Goal: Task Accomplishment & Management: Use online tool/utility

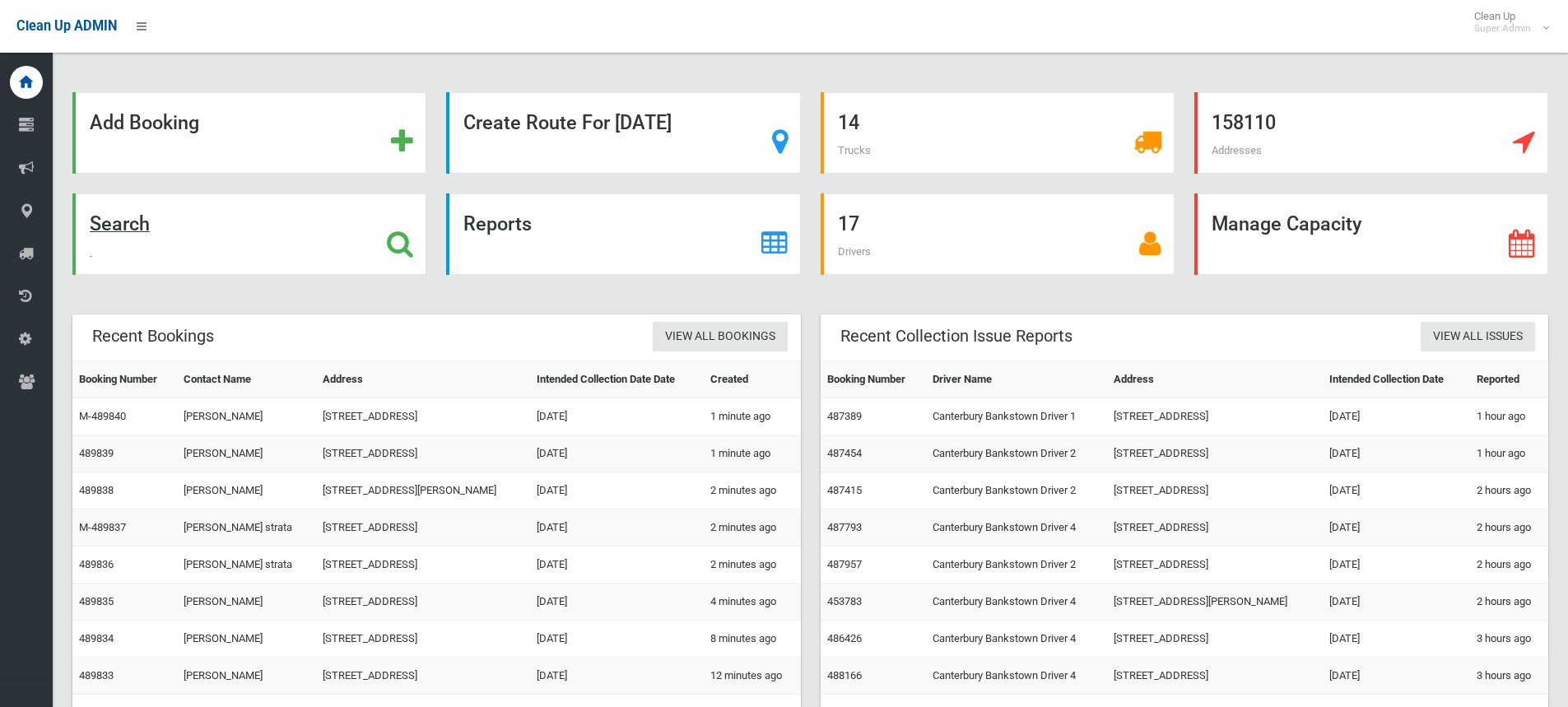
drag, startPoint x: 0, startPoint y: 0, endPoint x: 403, endPoint y: 237, distance: 467.5
click at [403, 237] on icon at bounding box center [400, 243] width 26 height 28
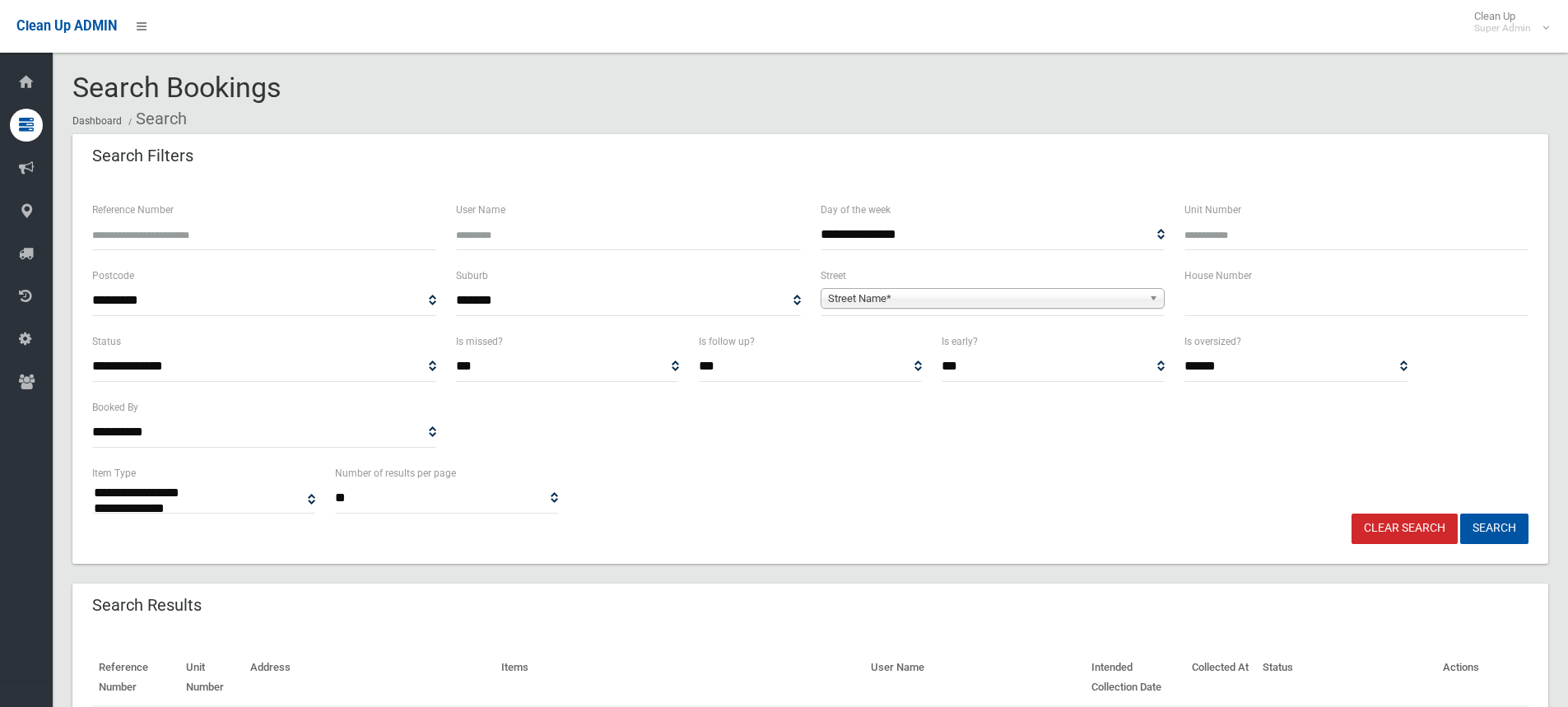
select select
click at [1260, 305] on input "text" at bounding box center [1357, 300] width 344 height 30
type input "***"
drag, startPoint x: 895, startPoint y: 285, endPoint x: 891, endPoint y: 313, distance: 28.3
click at [895, 286] on span "**********" at bounding box center [993, 300] width 344 height 30
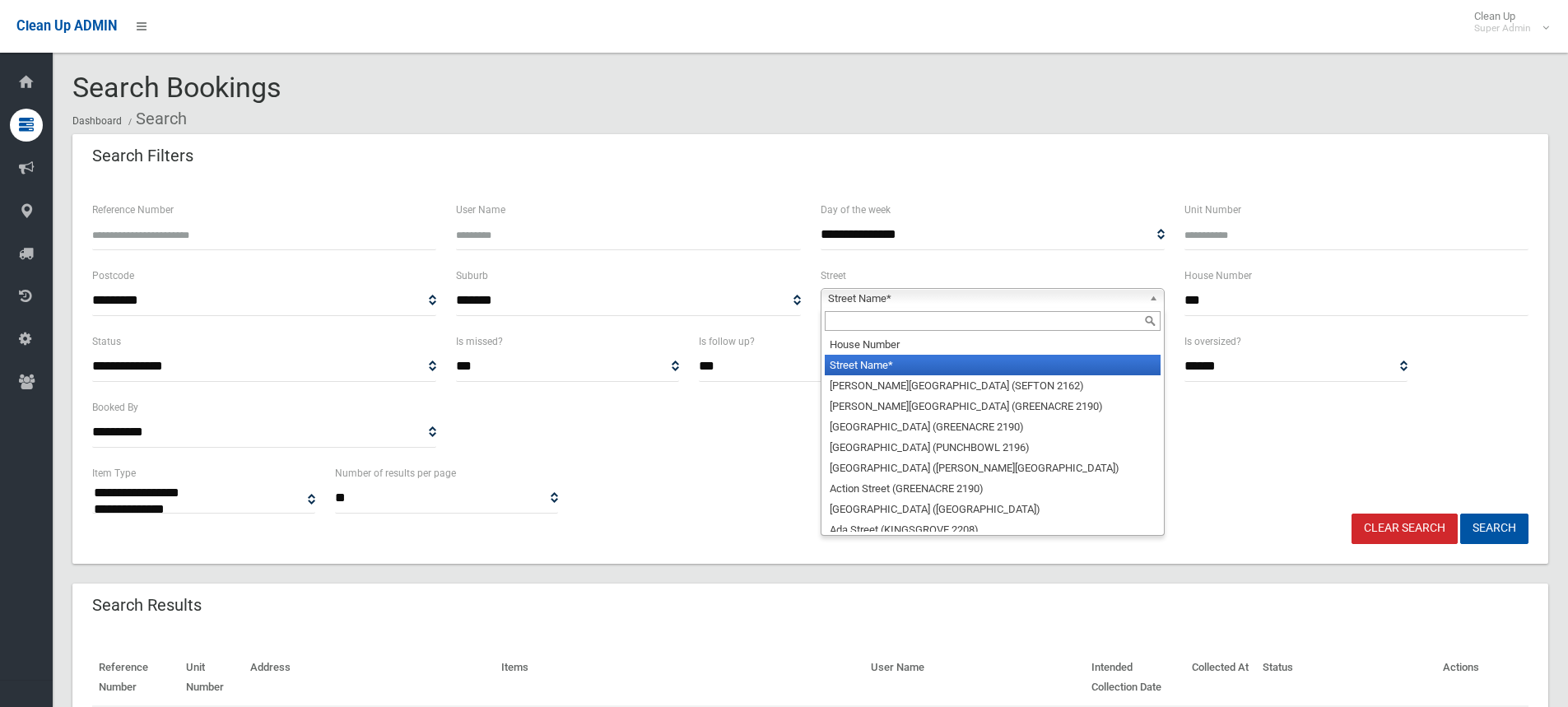
click at [888, 292] on span "Street Name*" at bounding box center [986, 299] width 315 height 20
click at [860, 317] on input "text" at bounding box center [993, 321] width 336 height 20
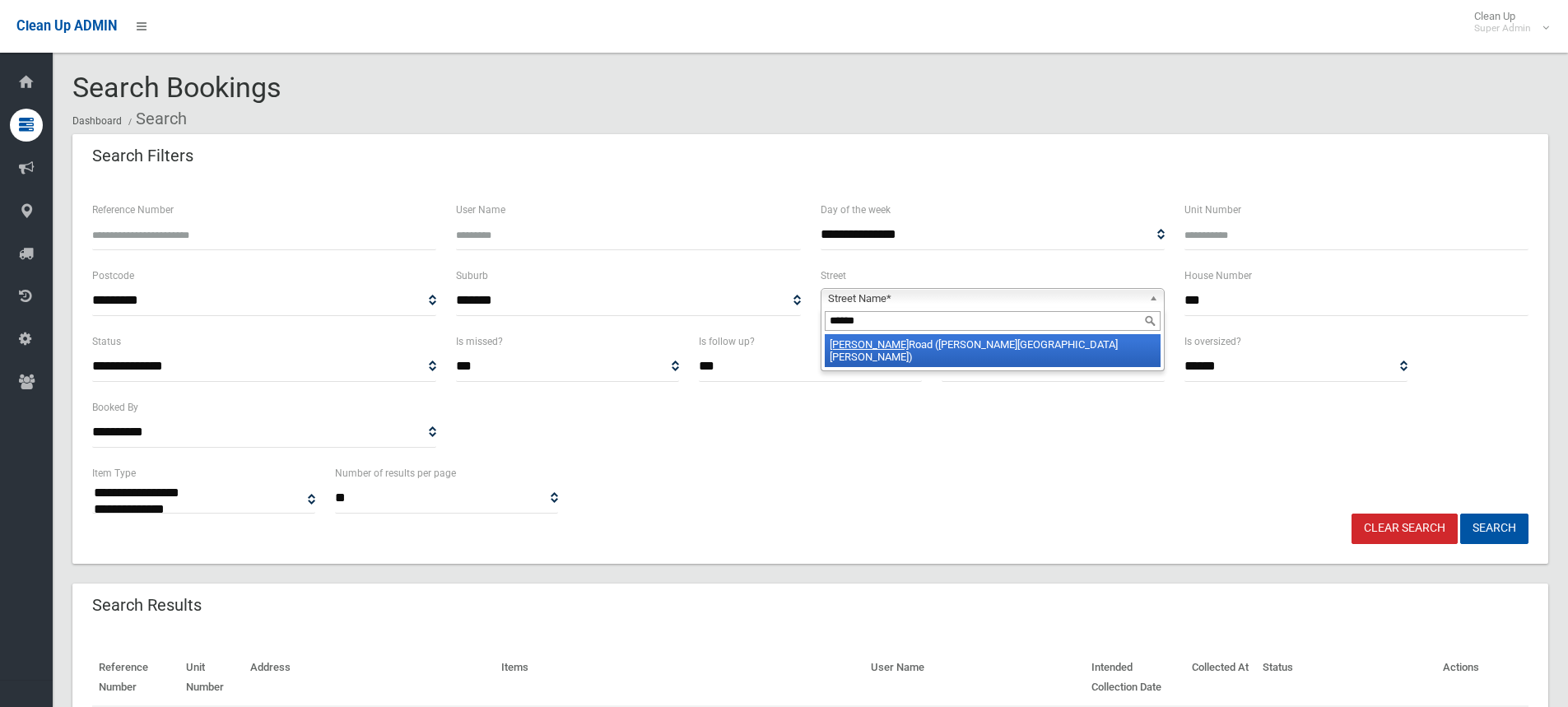
type input "******"
click at [877, 349] on li "Gurney Road (CHESTER HILL 2162)" at bounding box center [993, 351] width 336 height 33
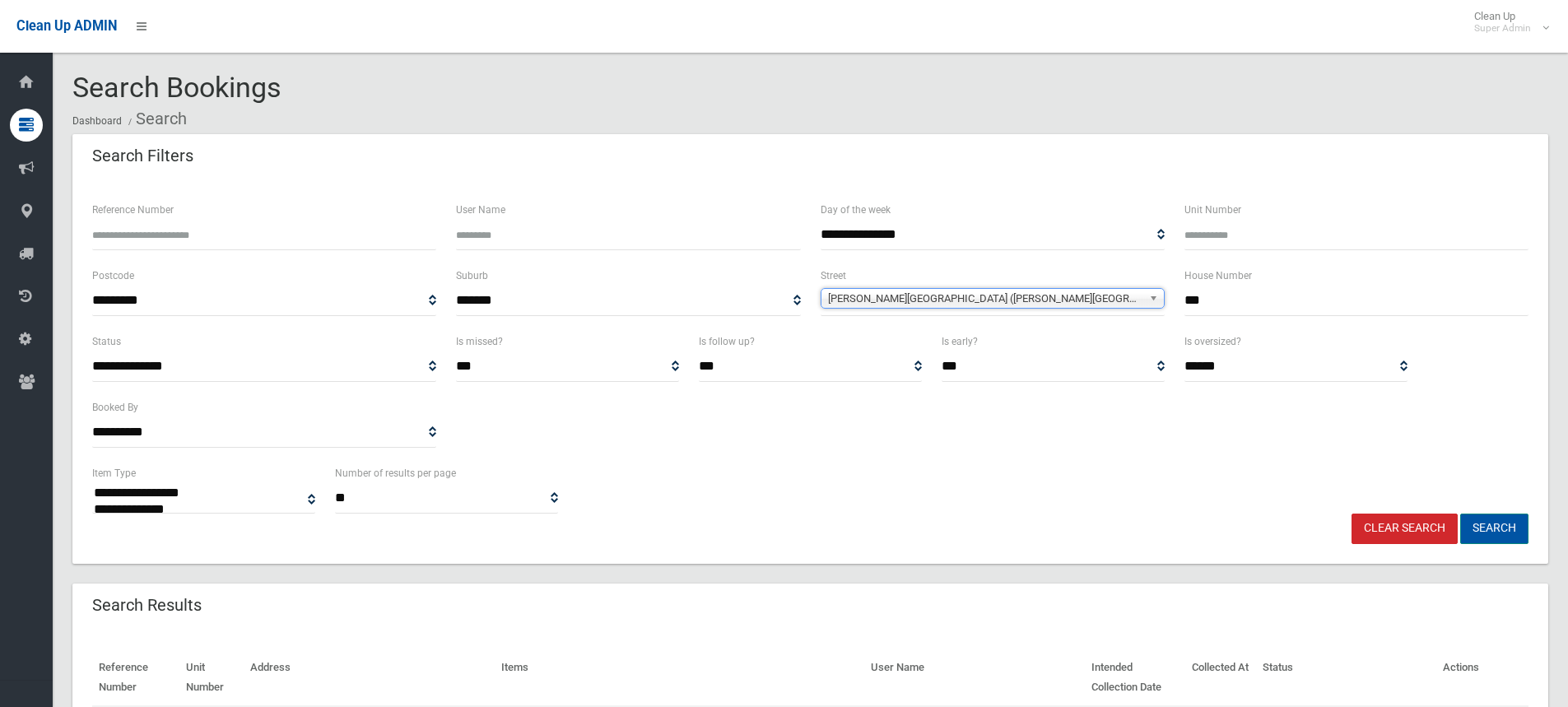
click at [1515, 536] on button "Search" at bounding box center [1495, 528] width 68 height 30
select select
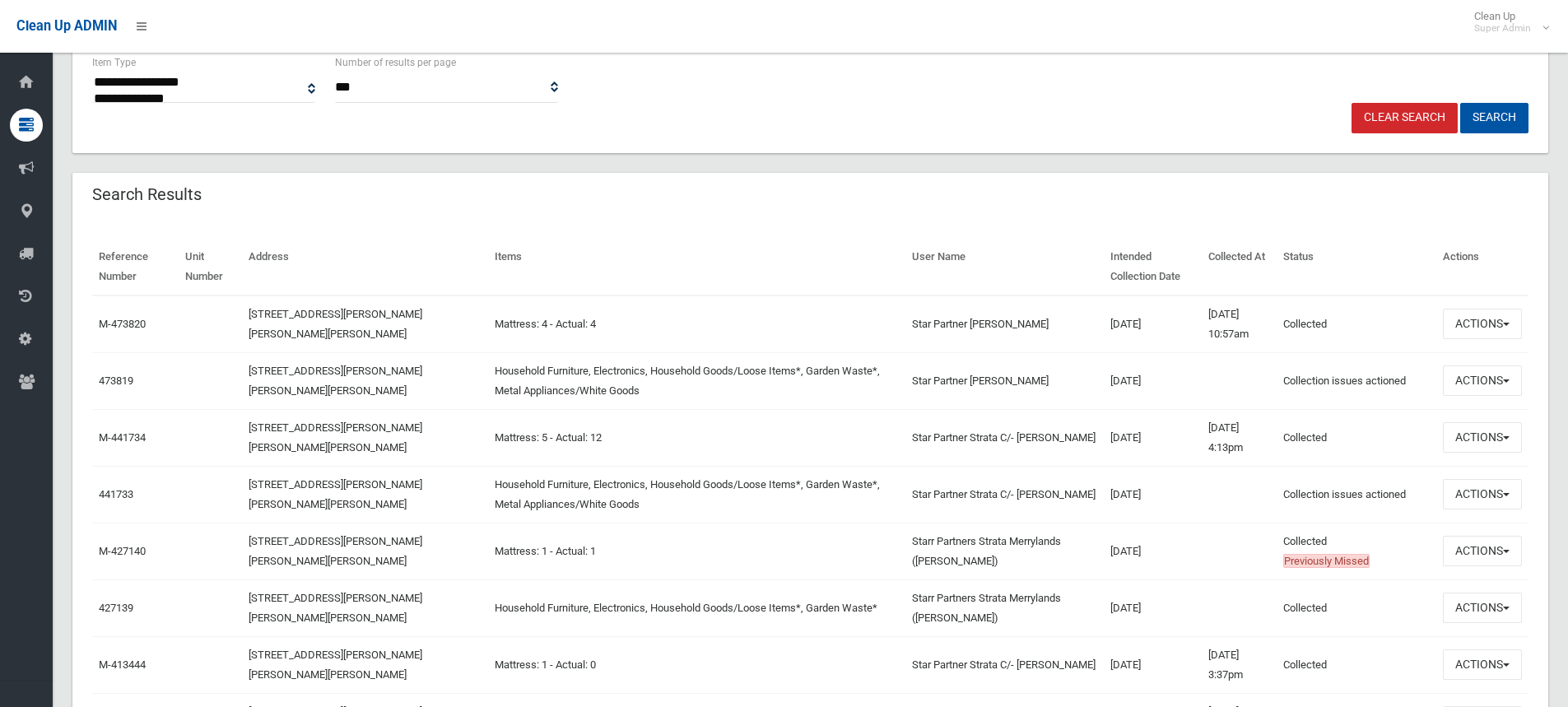
scroll to position [411, 0]
click at [1458, 325] on button "Actions" at bounding box center [1482, 322] width 79 height 30
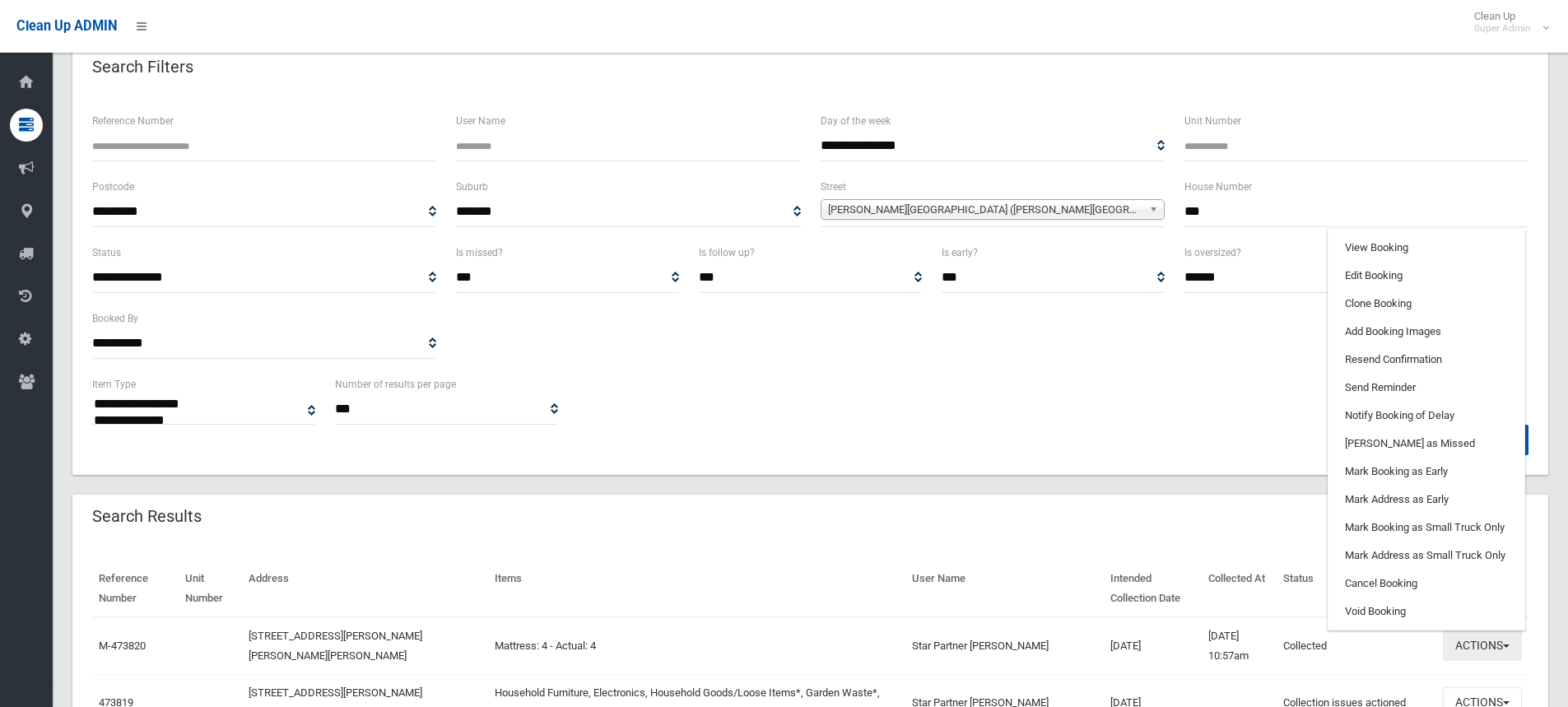
scroll to position [82, 0]
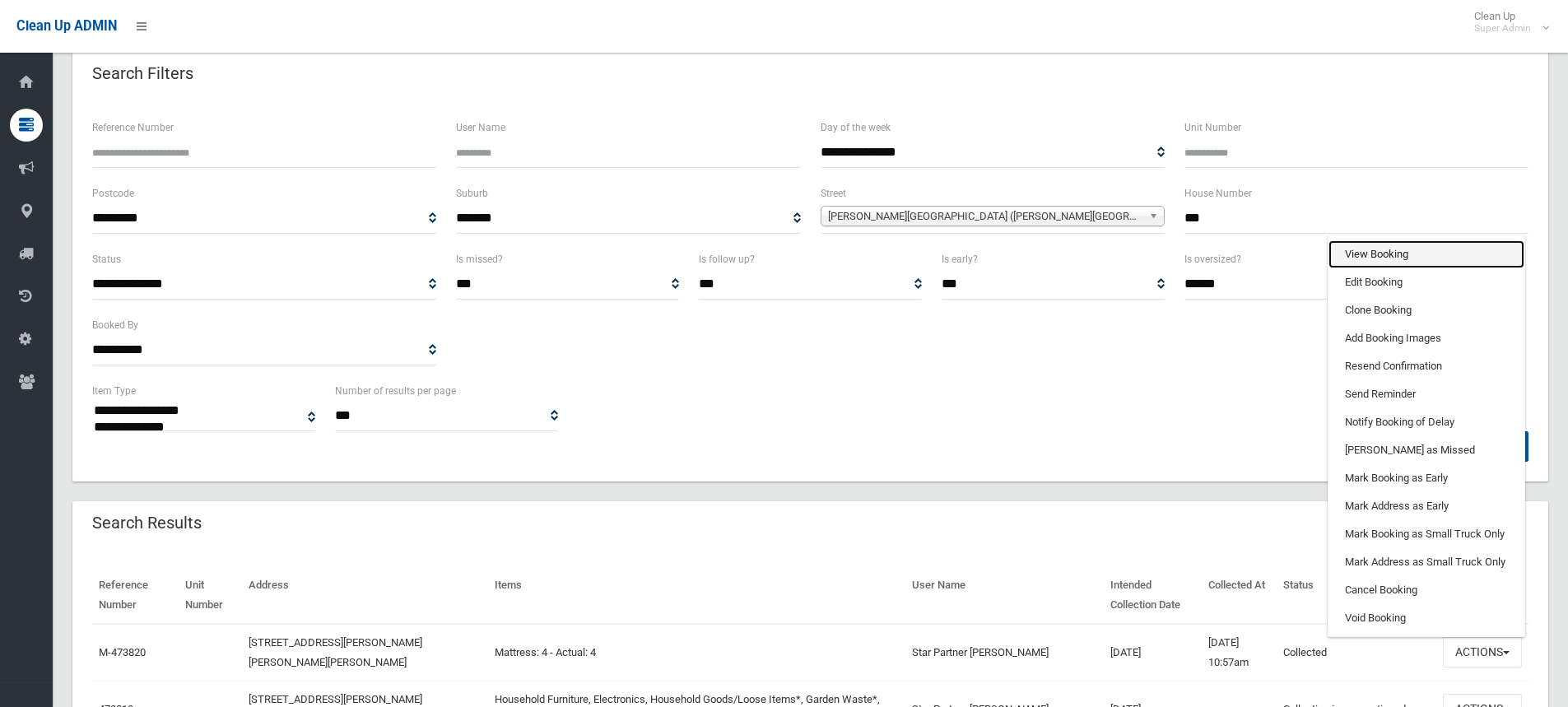
click at [1379, 267] on link "View Booking" at bounding box center [1426, 254] width 196 height 28
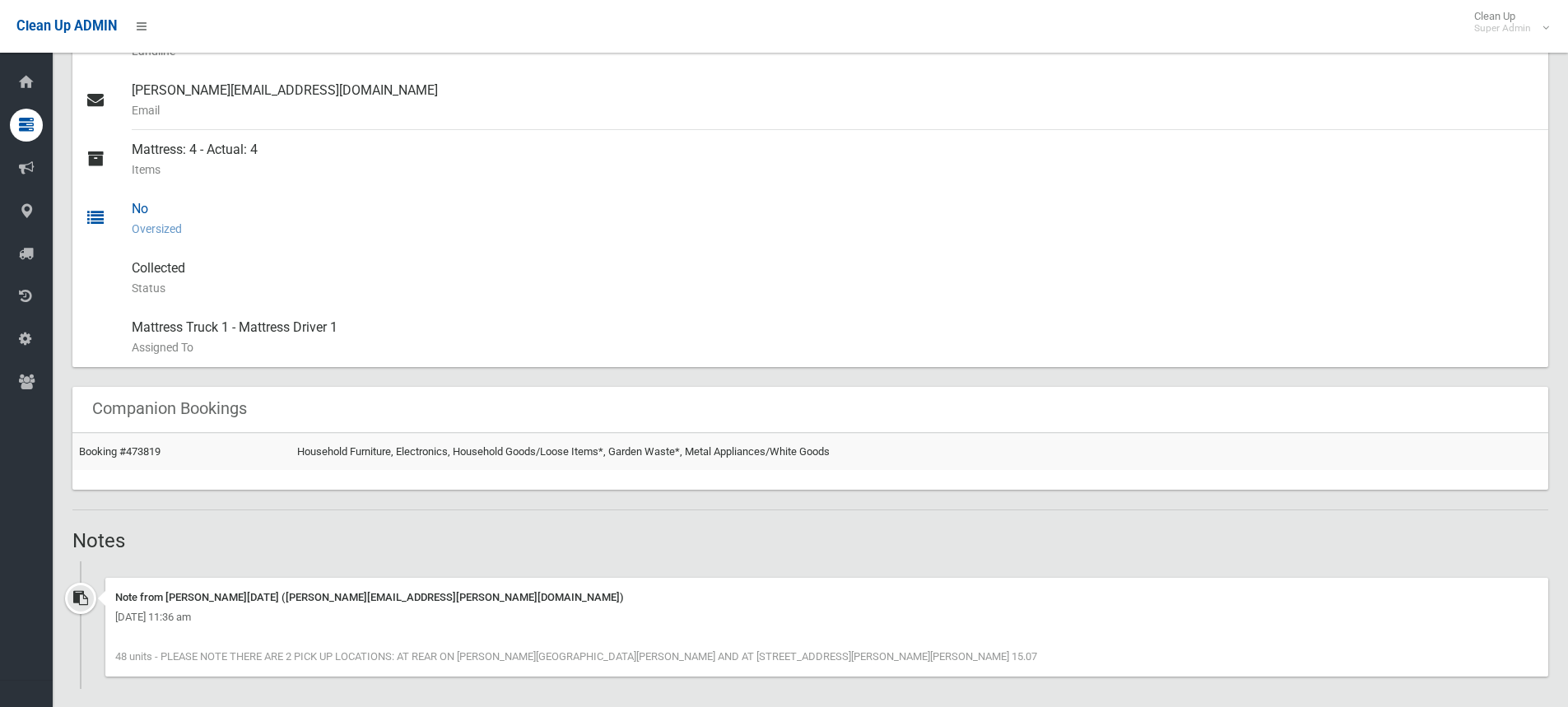
scroll to position [987, 0]
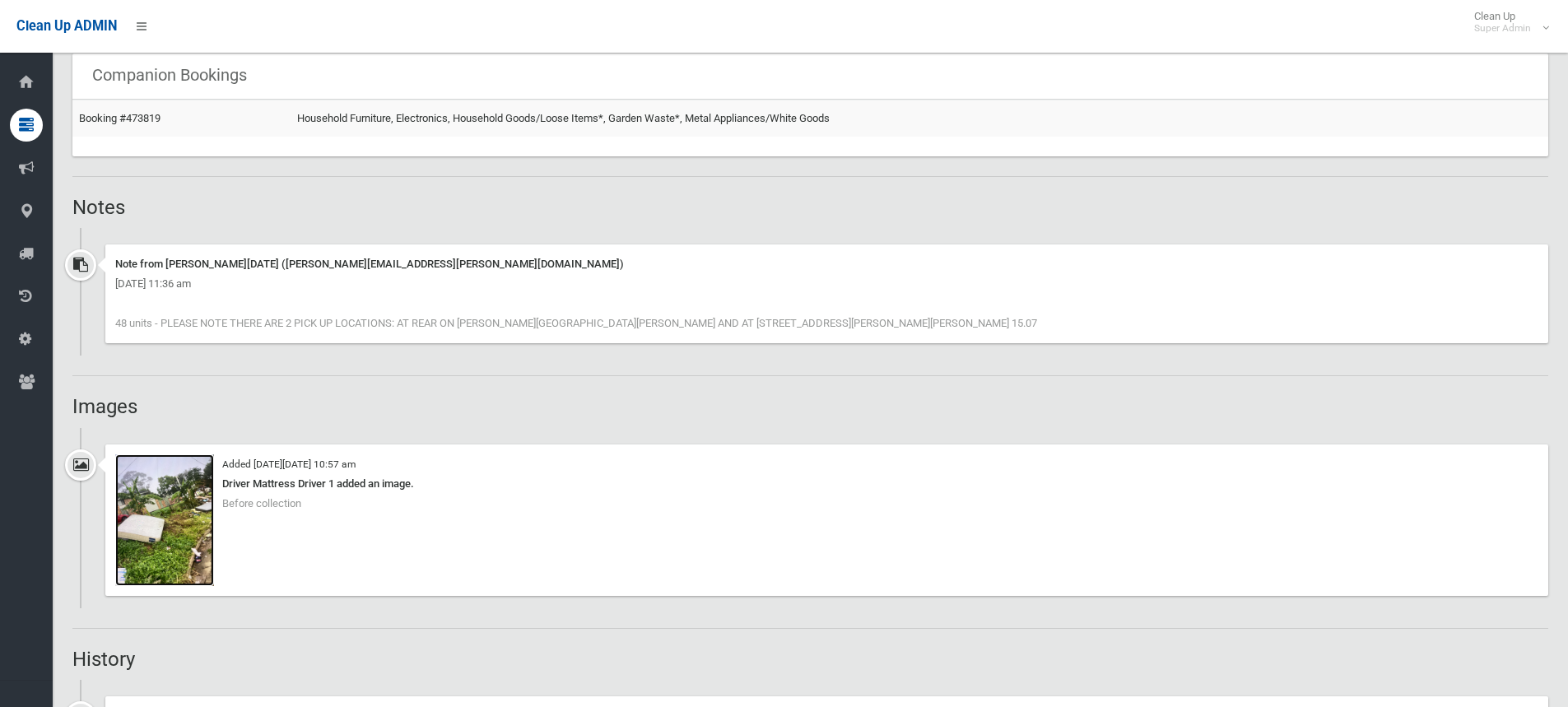
click at [191, 498] on img at bounding box center [164, 520] width 99 height 132
click at [183, 505] on img at bounding box center [164, 520] width 99 height 132
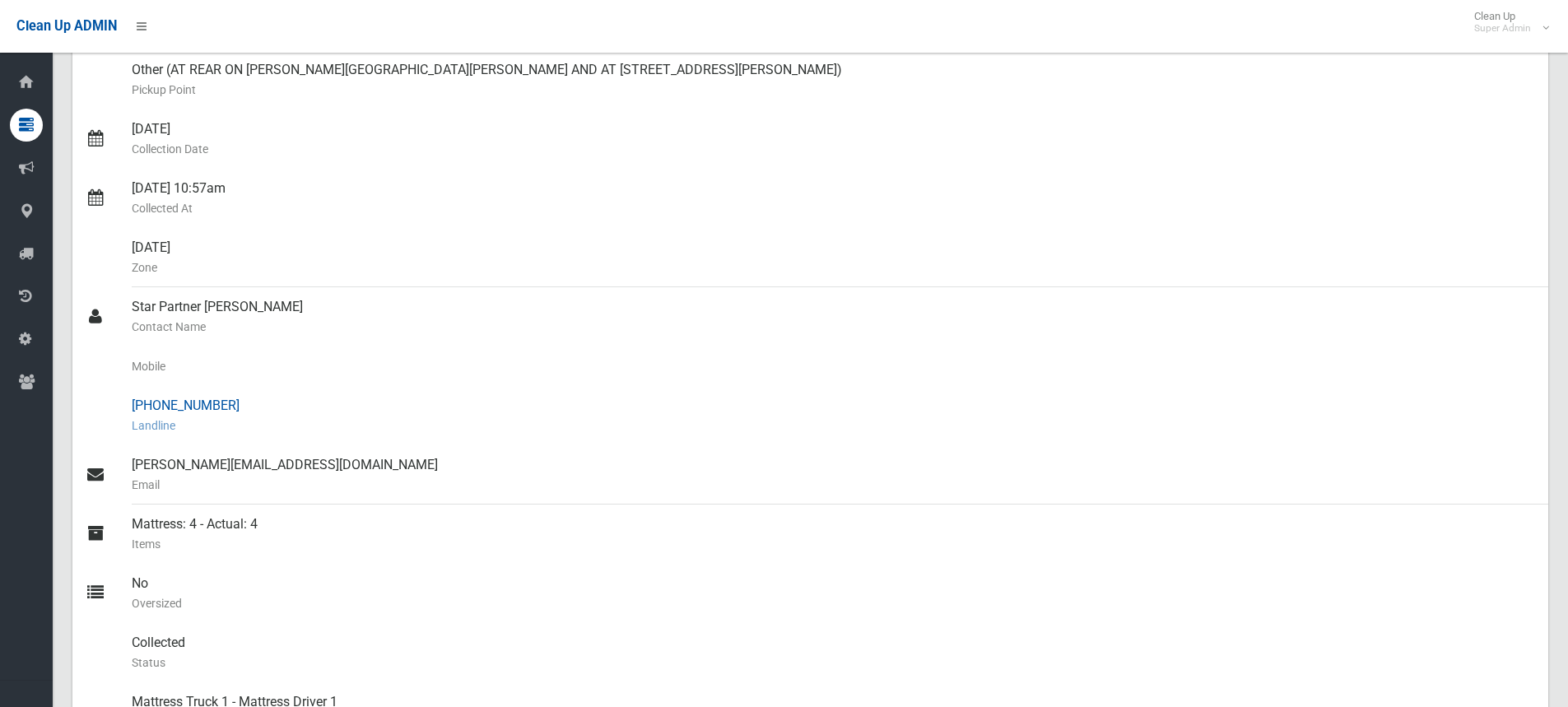
scroll to position [329, 0]
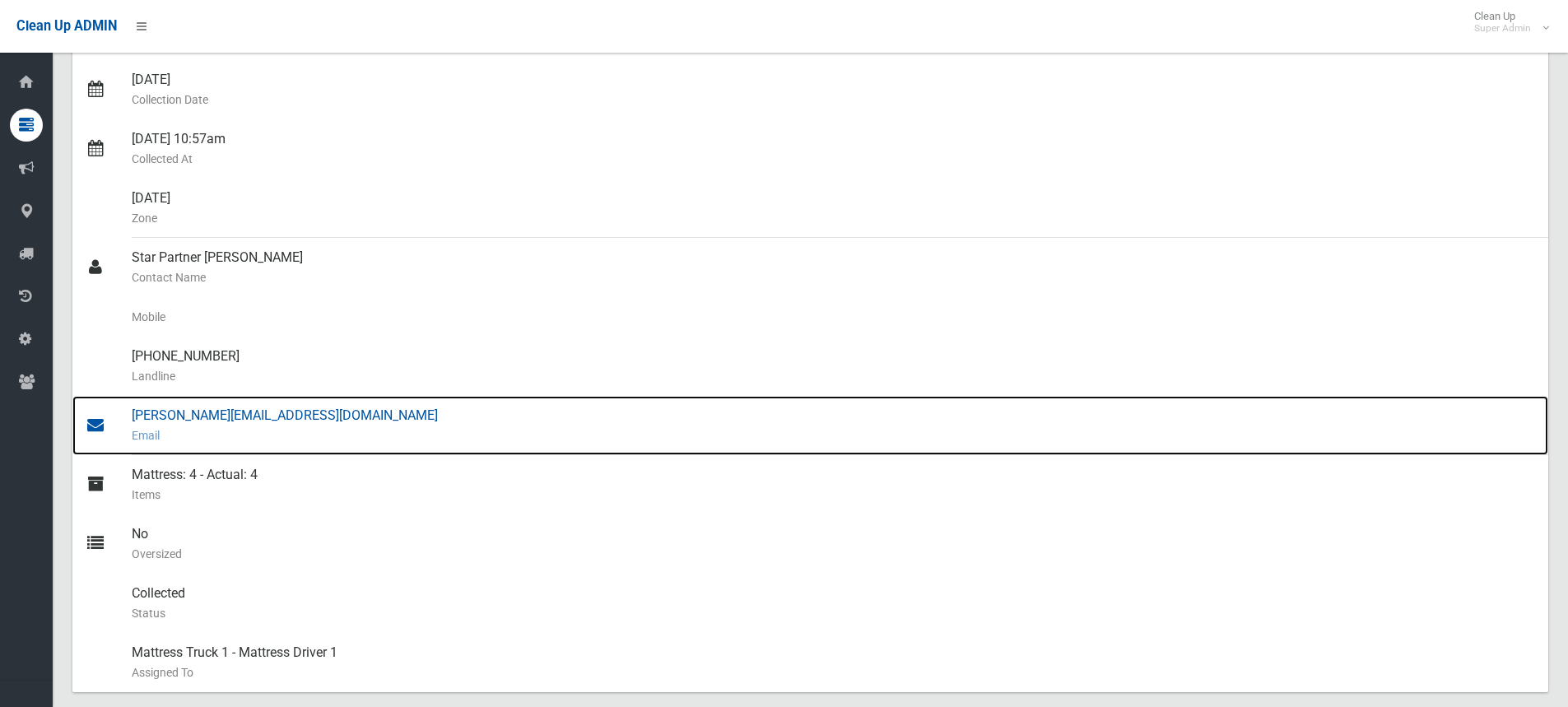
click at [169, 416] on div "dylan@starstrata.net.au Email" at bounding box center [833, 425] width 1404 height 60
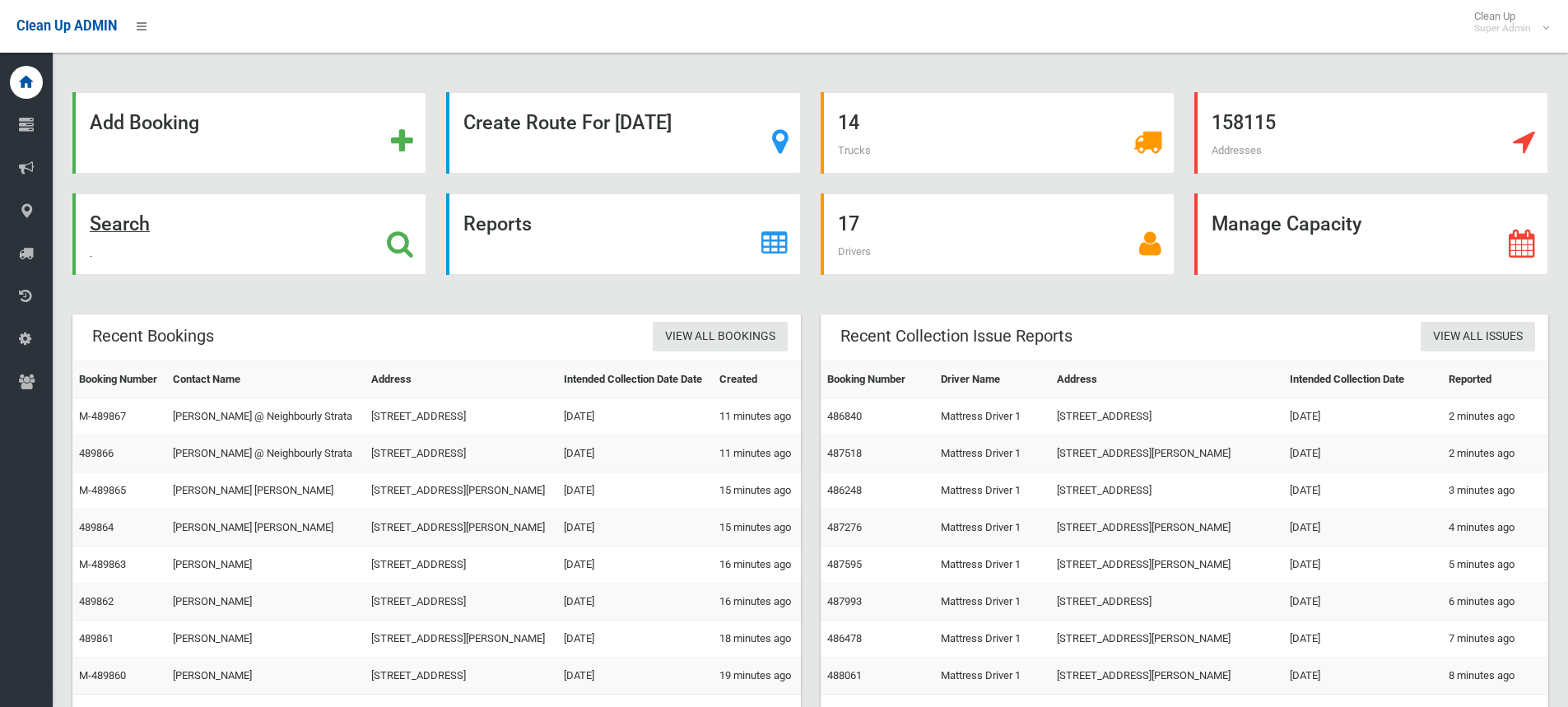
drag, startPoint x: 0, startPoint y: 0, endPoint x: 393, endPoint y: 245, distance: 463.1
click at [393, 245] on icon at bounding box center [400, 243] width 26 height 28
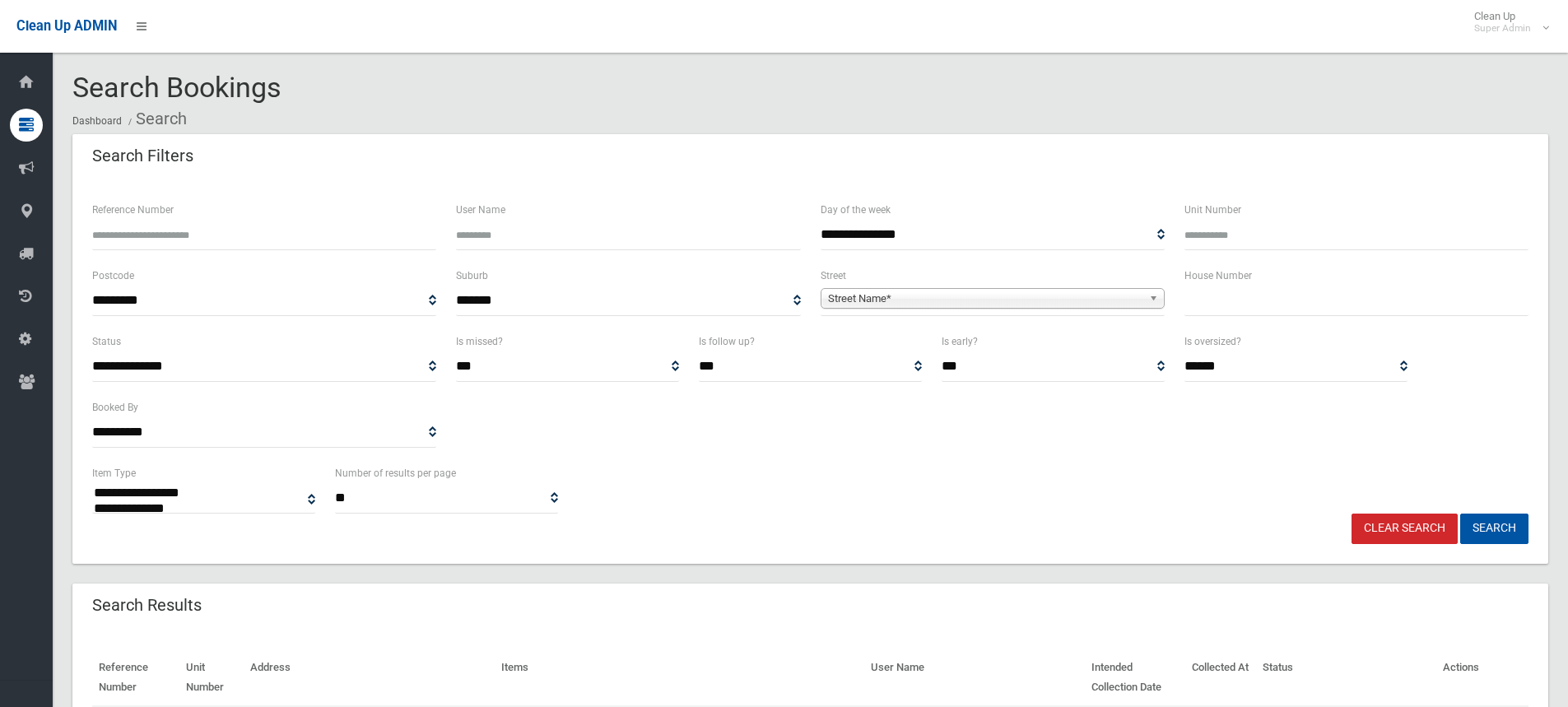
select select
click at [1293, 299] on input "text" at bounding box center [1357, 300] width 344 height 30
type input "*****"
click at [1000, 291] on span "Street Name*" at bounding box center [986, 299] width 315 height 20
type input "****"
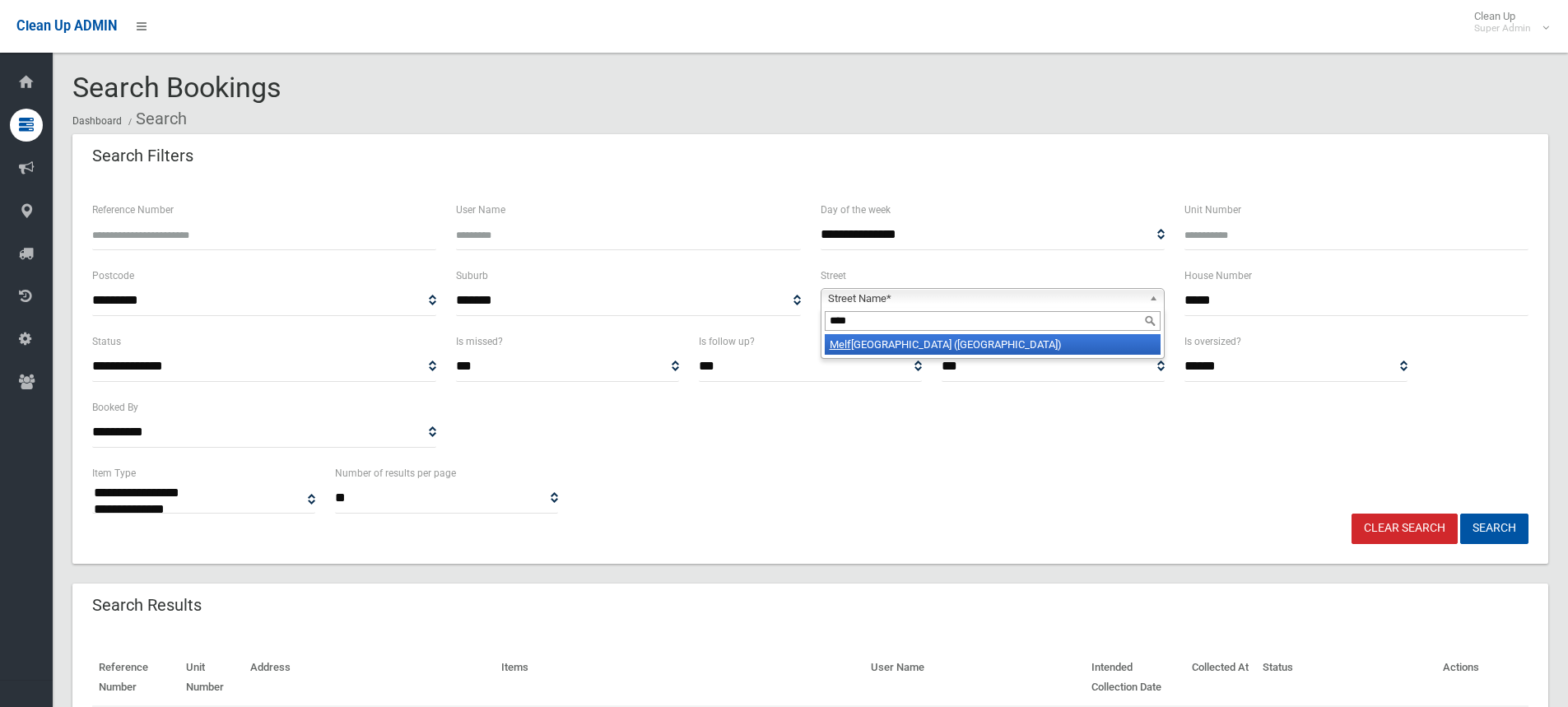
click at [965, 354] on li "Melf ord Street (HURLSTONE PARK 2193)" at bounding box center [993, 344] width 336 height 21
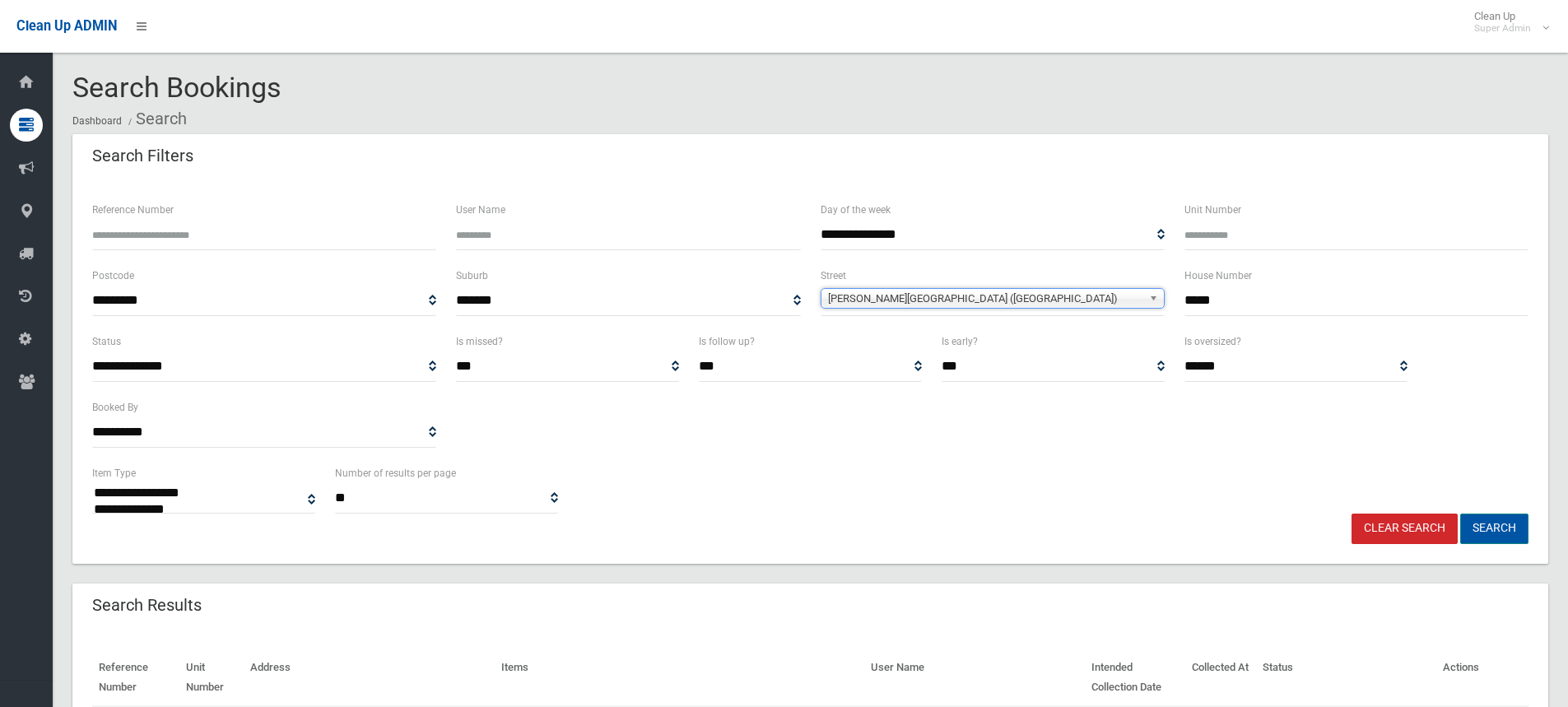
click at [1505, 516] on button "Search" at bounding box center [1495, 528] width 68 height 30
select select
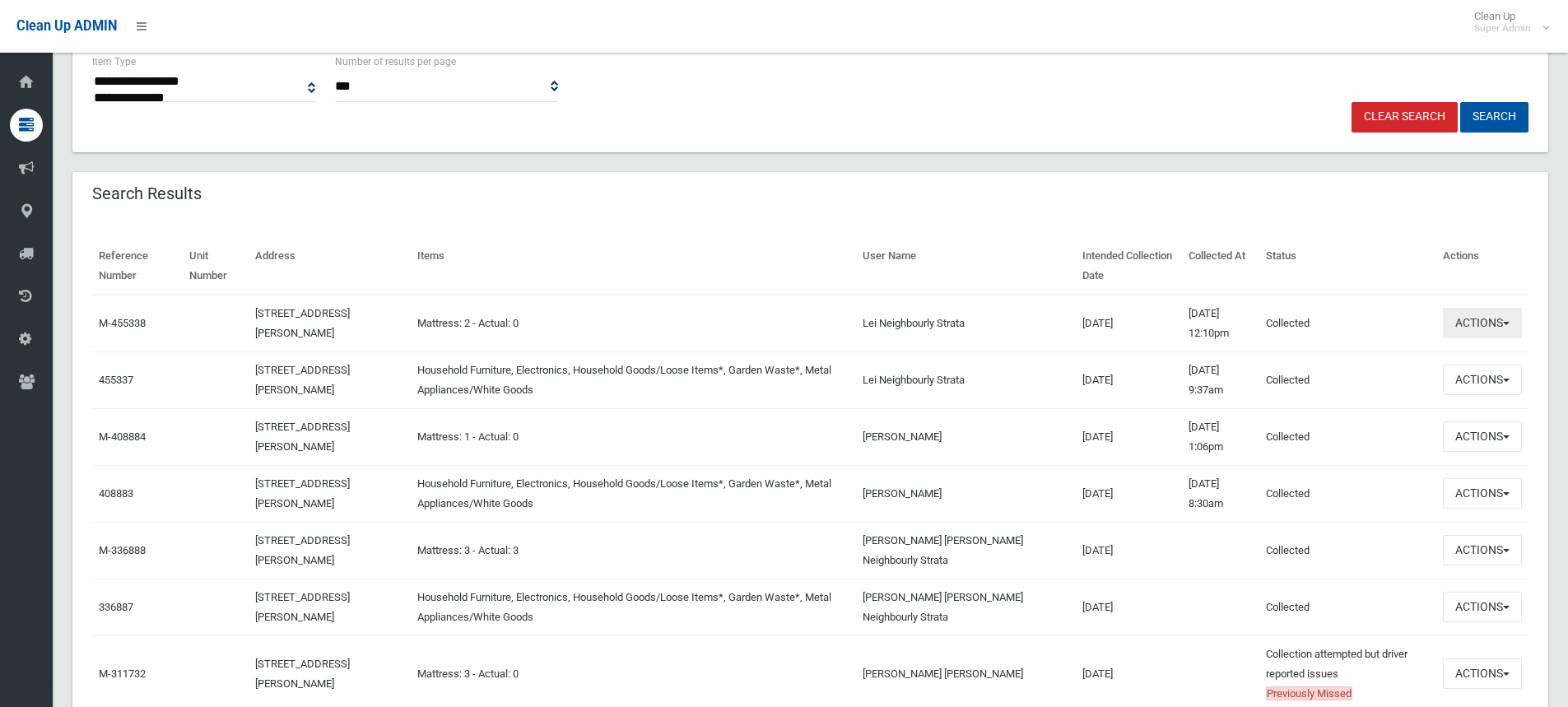
click at [1466, 311] on button "Actions" at bounding box center [1482, 322] width 79 height 30
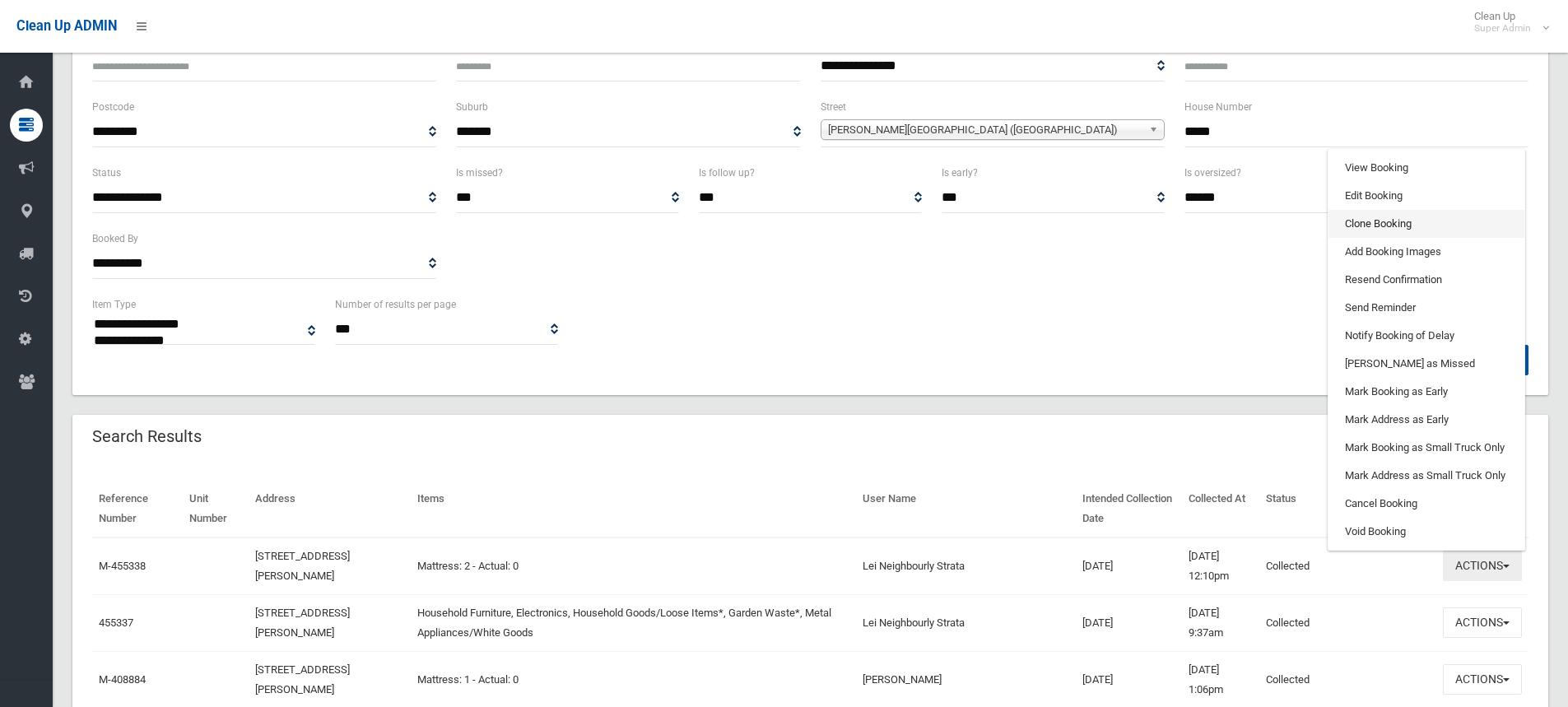
scroll to position [165, 0]
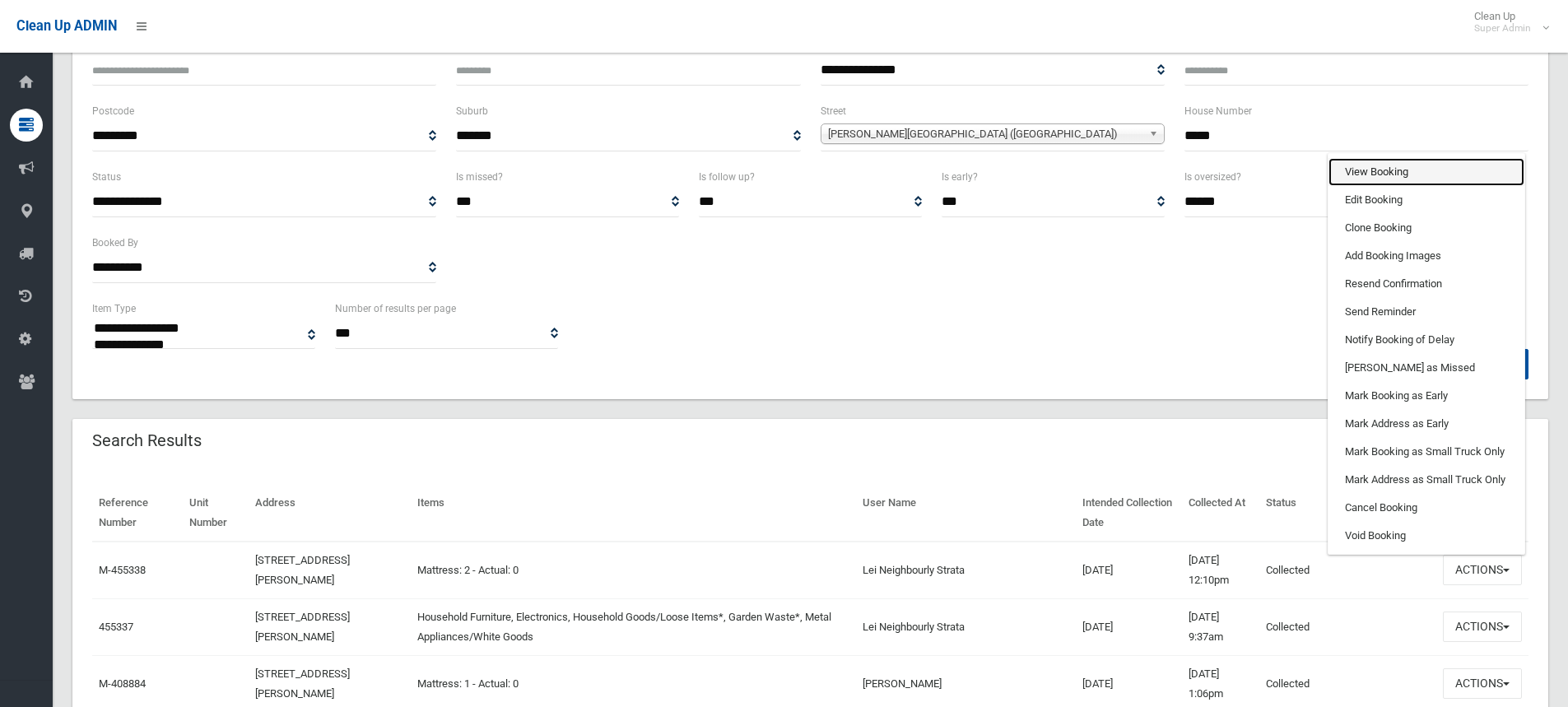
click at [1379, 171] on link "View Booking" at bounding box center [1426, 172] width 196 height 28
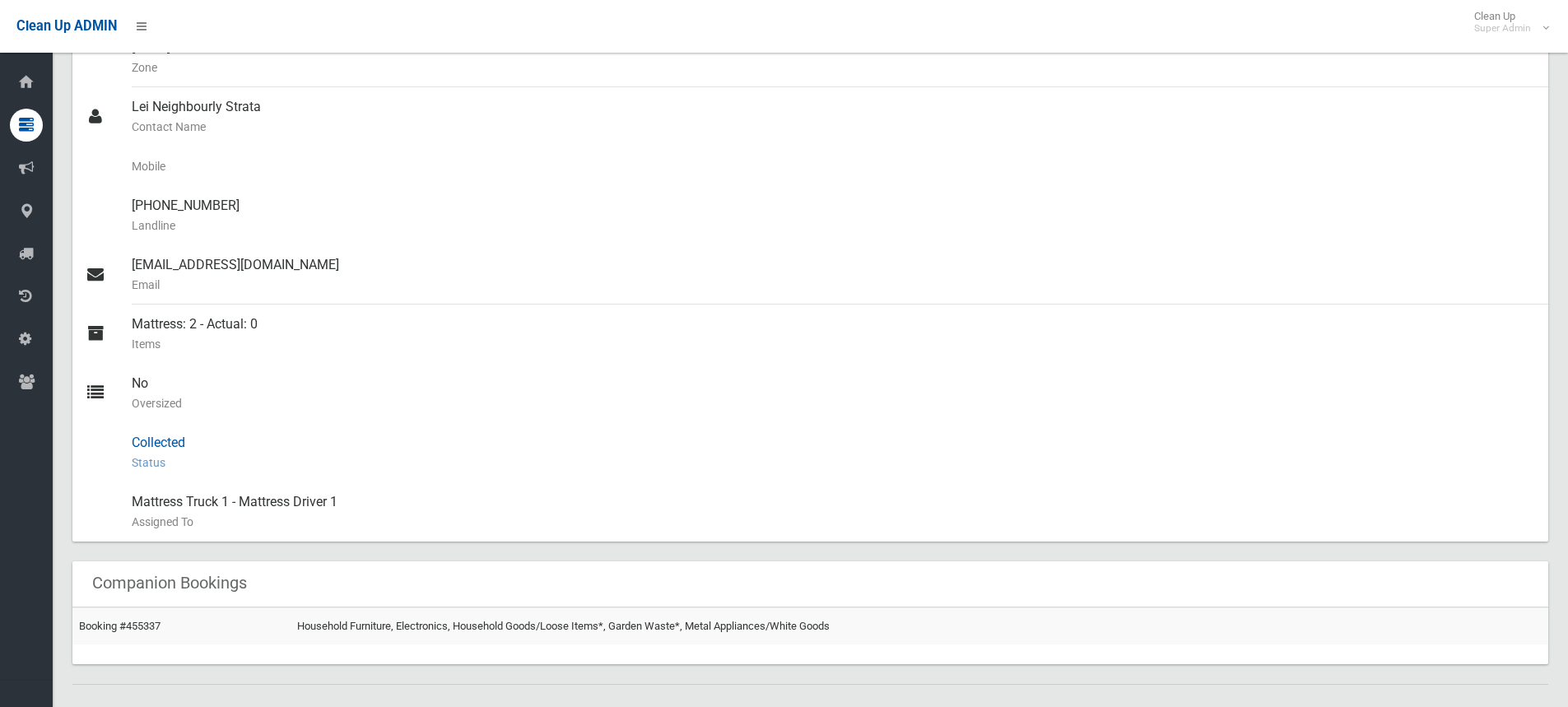
scroll to position [247, 0]
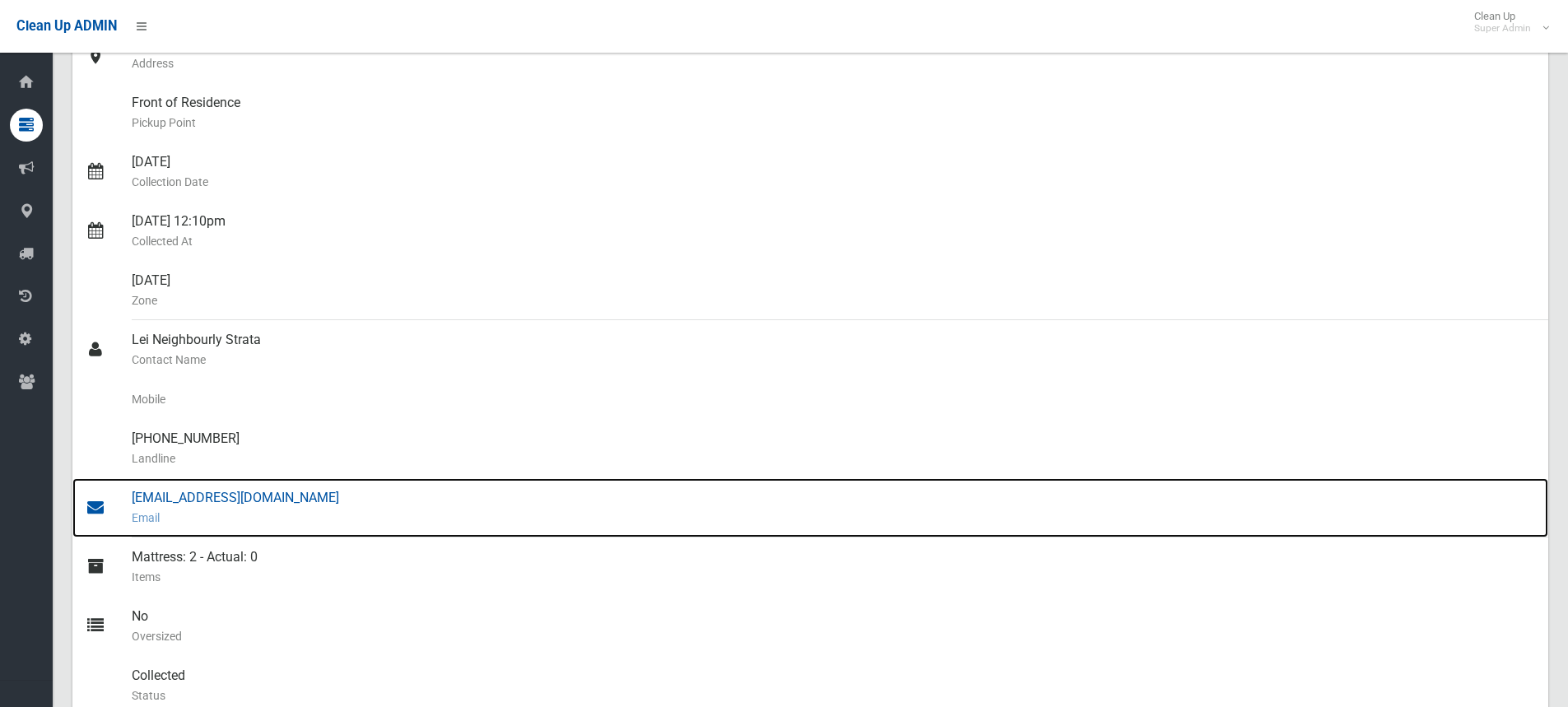
click at [183, 495] on div "[EMAIL_ADDRESS][DOMAIN_NAME] Email" at bounding box center [833, 508] width 1404 height 60
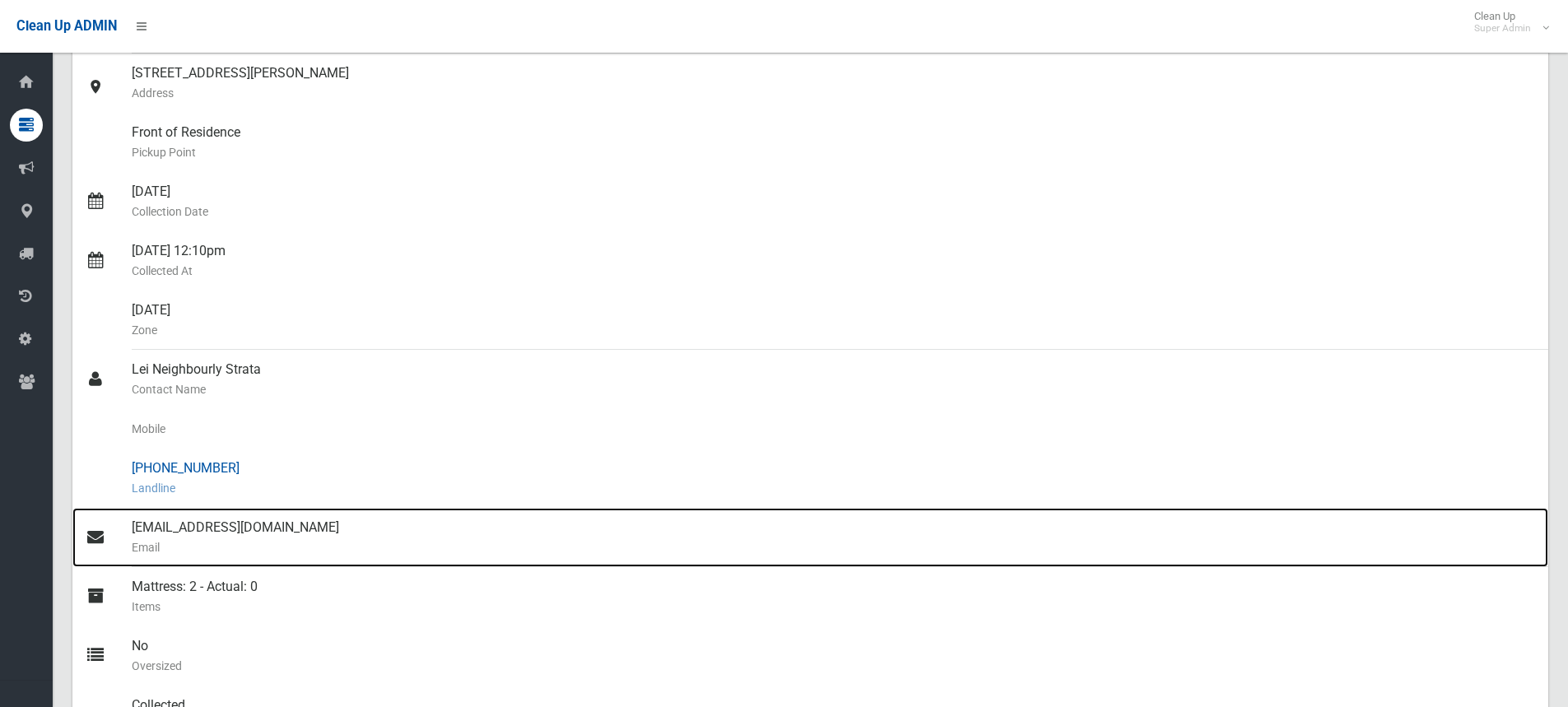
scroll to position [0, 0]
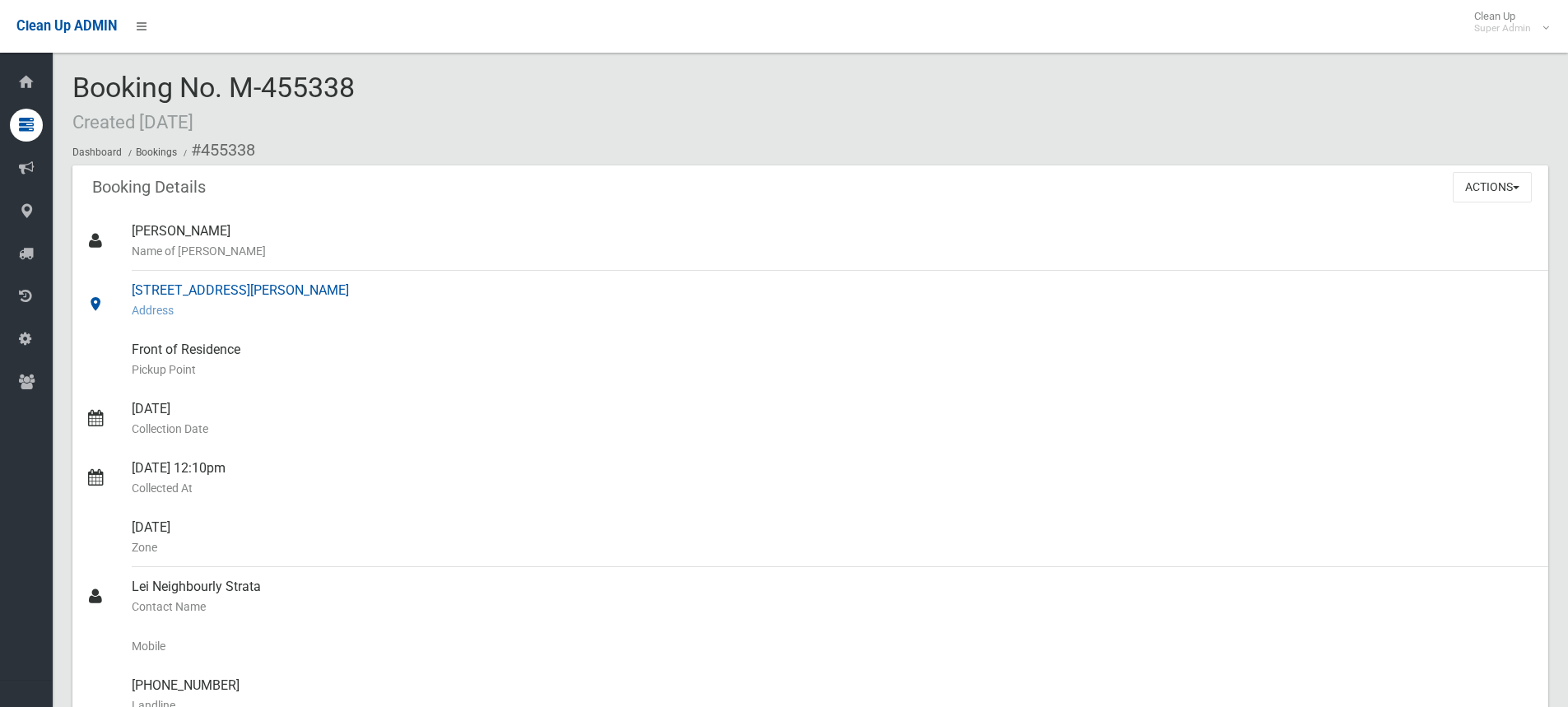
drag, startPoint x: 135, startPoint y: 287, endPoint x: 365, endPoint y: 289, distance: 230.0
click at [365, 289] on div "[STREET_ADDRESS][PERSON_NAME] Address" at bounding box center [833, 300] width 1404 height 60
copy div "18-20 Melford Street, HURLSTONE PARK"
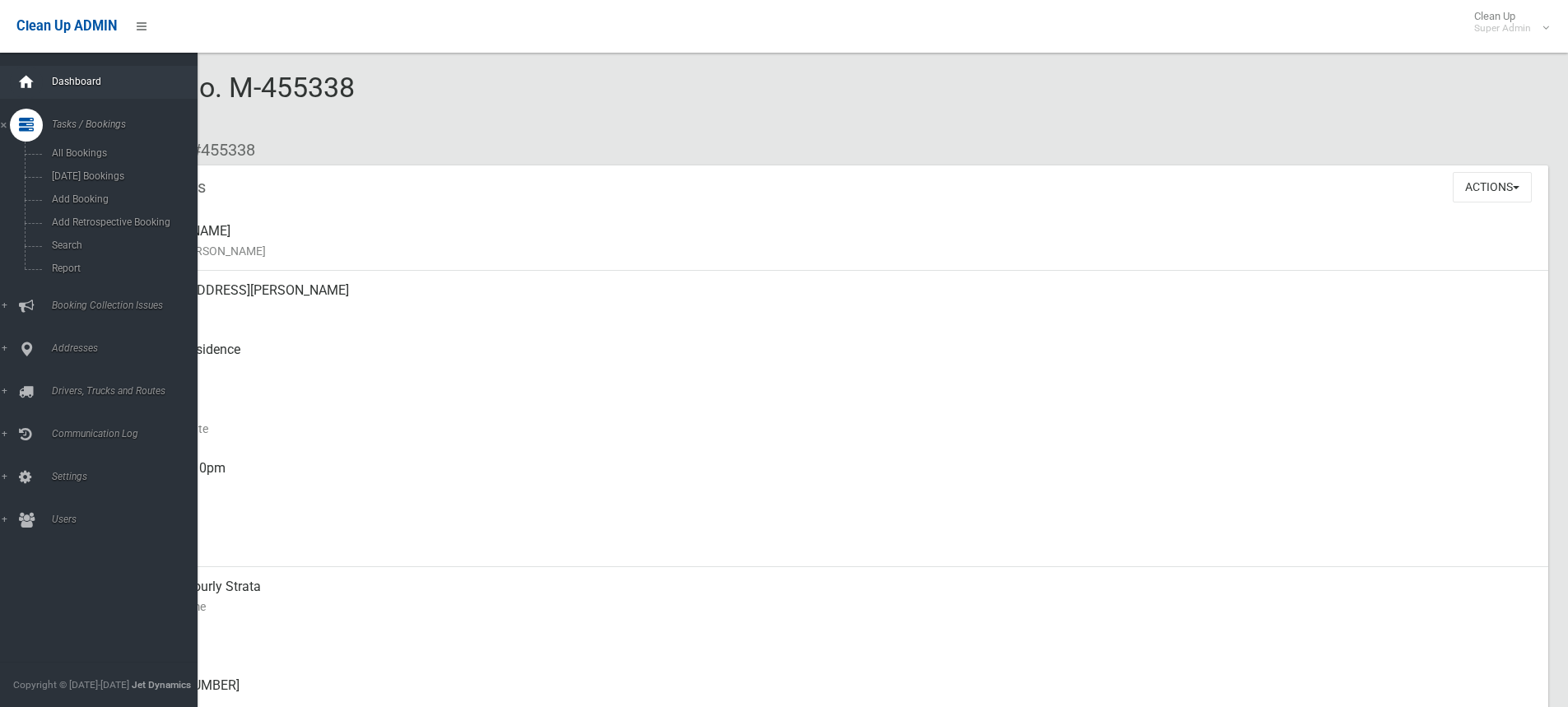
click at [32, 79] on icon at bounding box center [26, 82] width 19 height 33
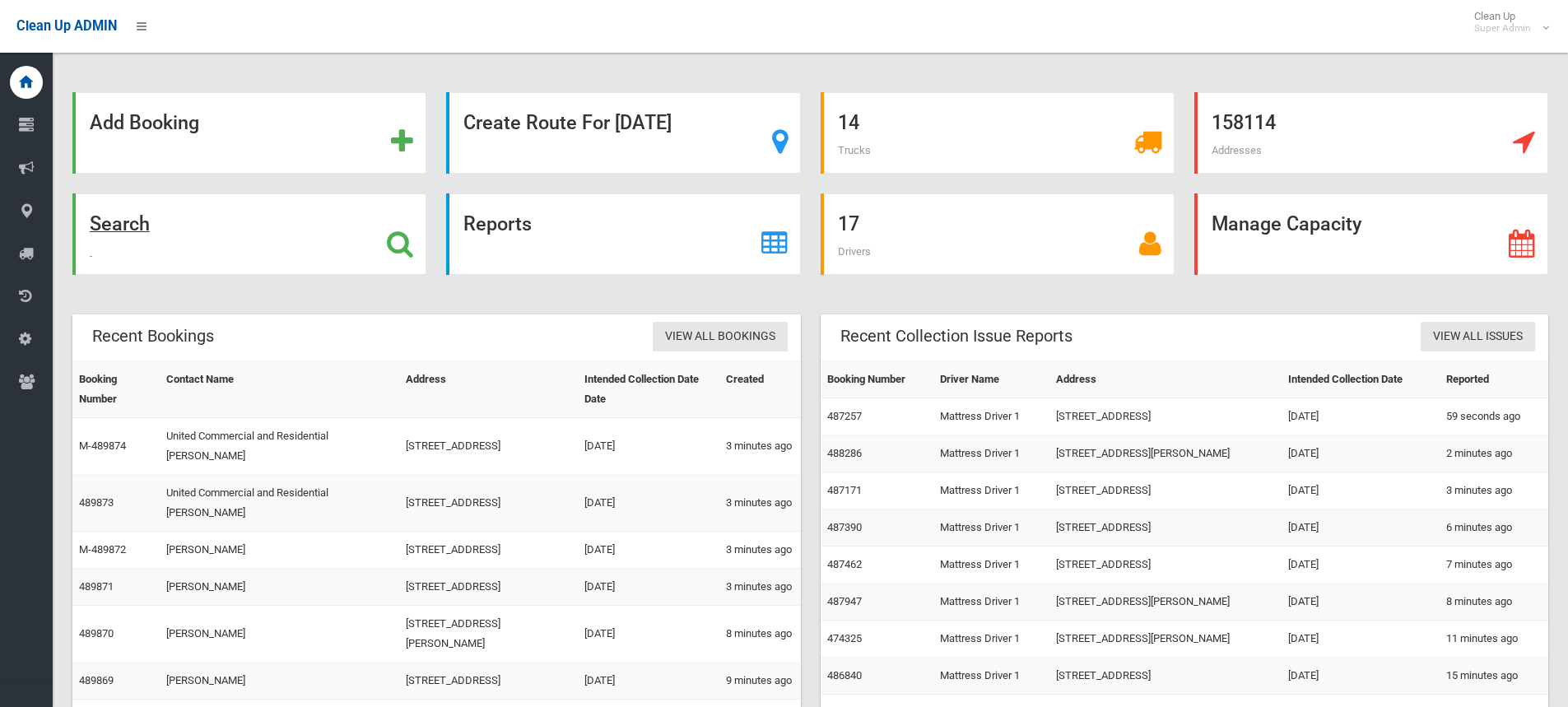
click at [391, 239] on icon at bounding box center [400, 243] width 26 height 28
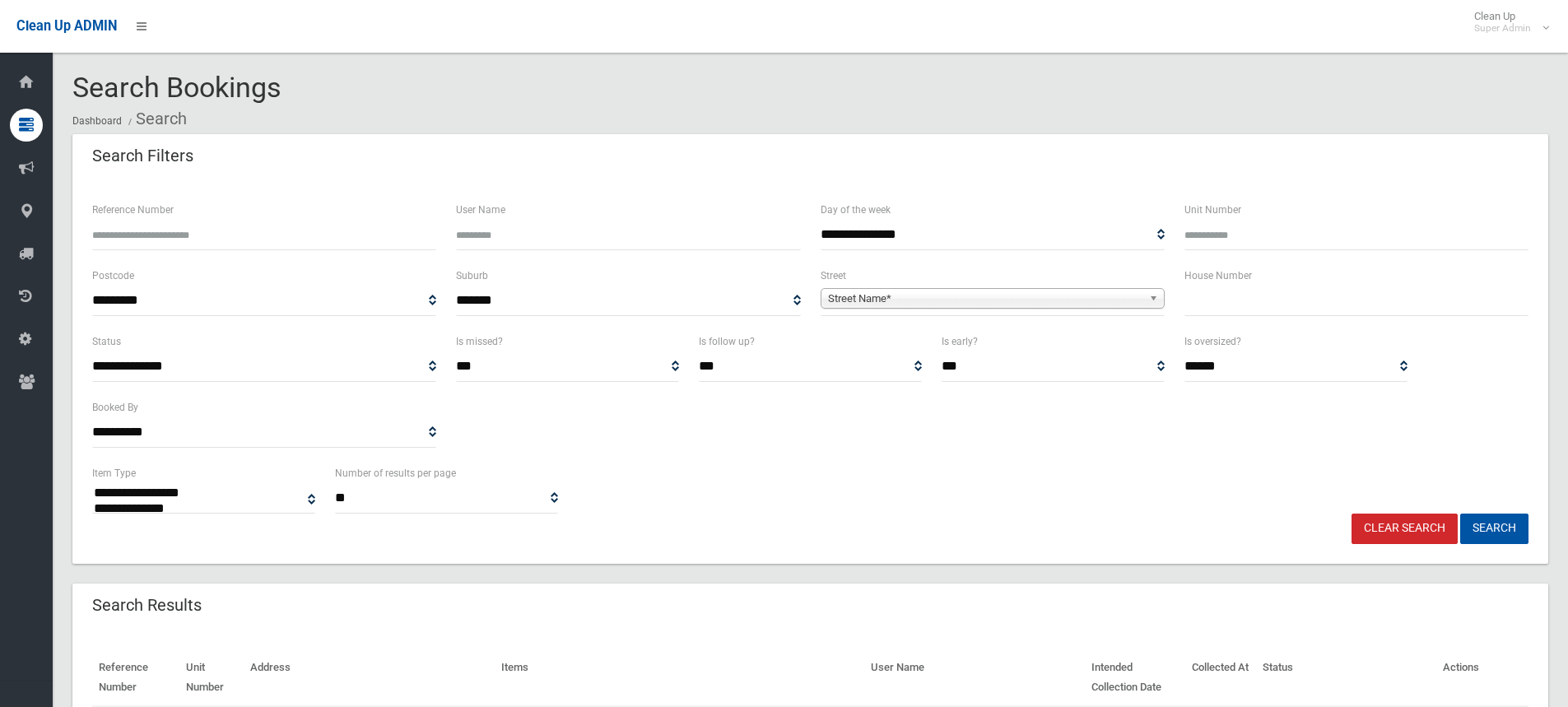
select select
click at [1316, 304] on input "text" at bounding box center [1357, 300] width 344 height 30
type input "**"
click at [1014, 295] on span "Street Name*" at bounding box center [986, 299] width 315 height 20
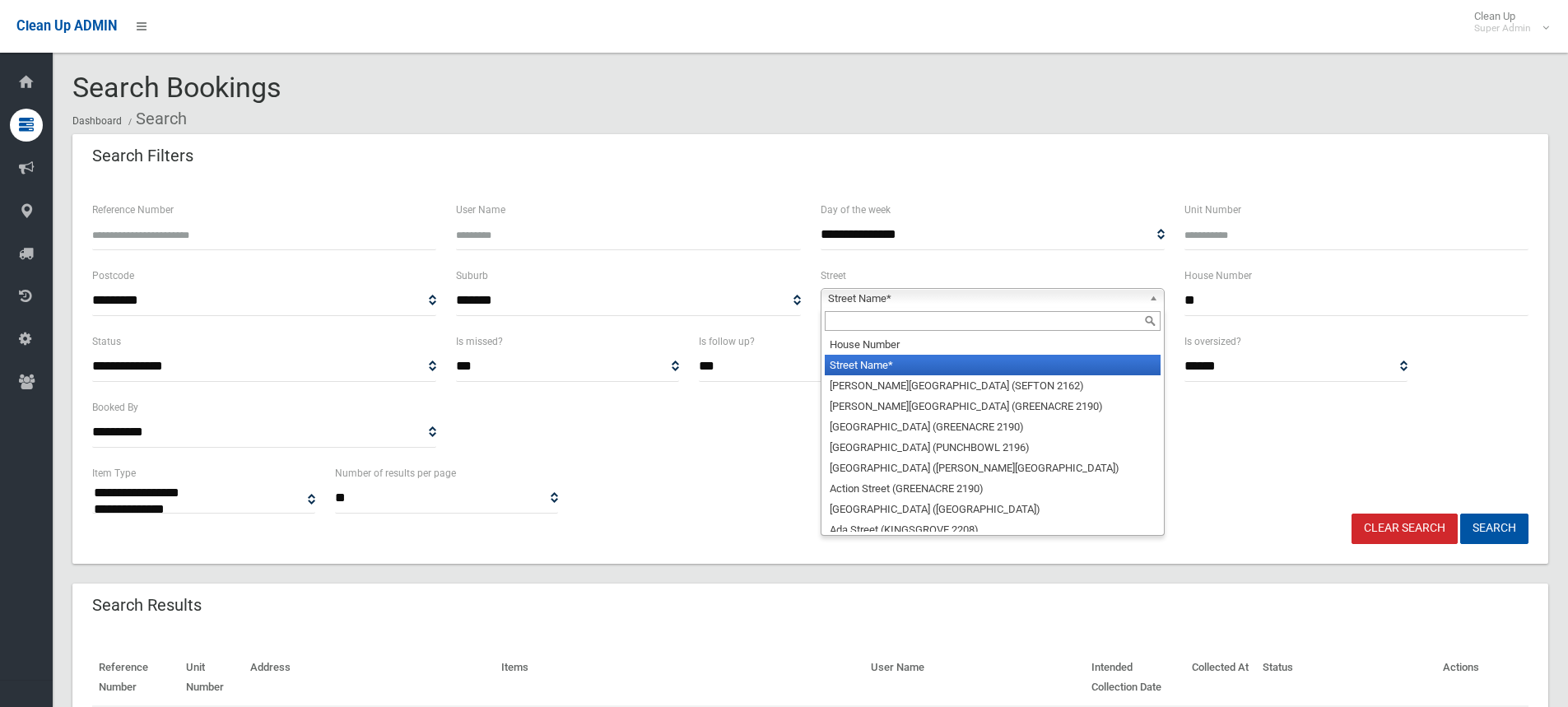
click at [874, 323] on input "text" at bounding box center [993, 321] width 336 height 20
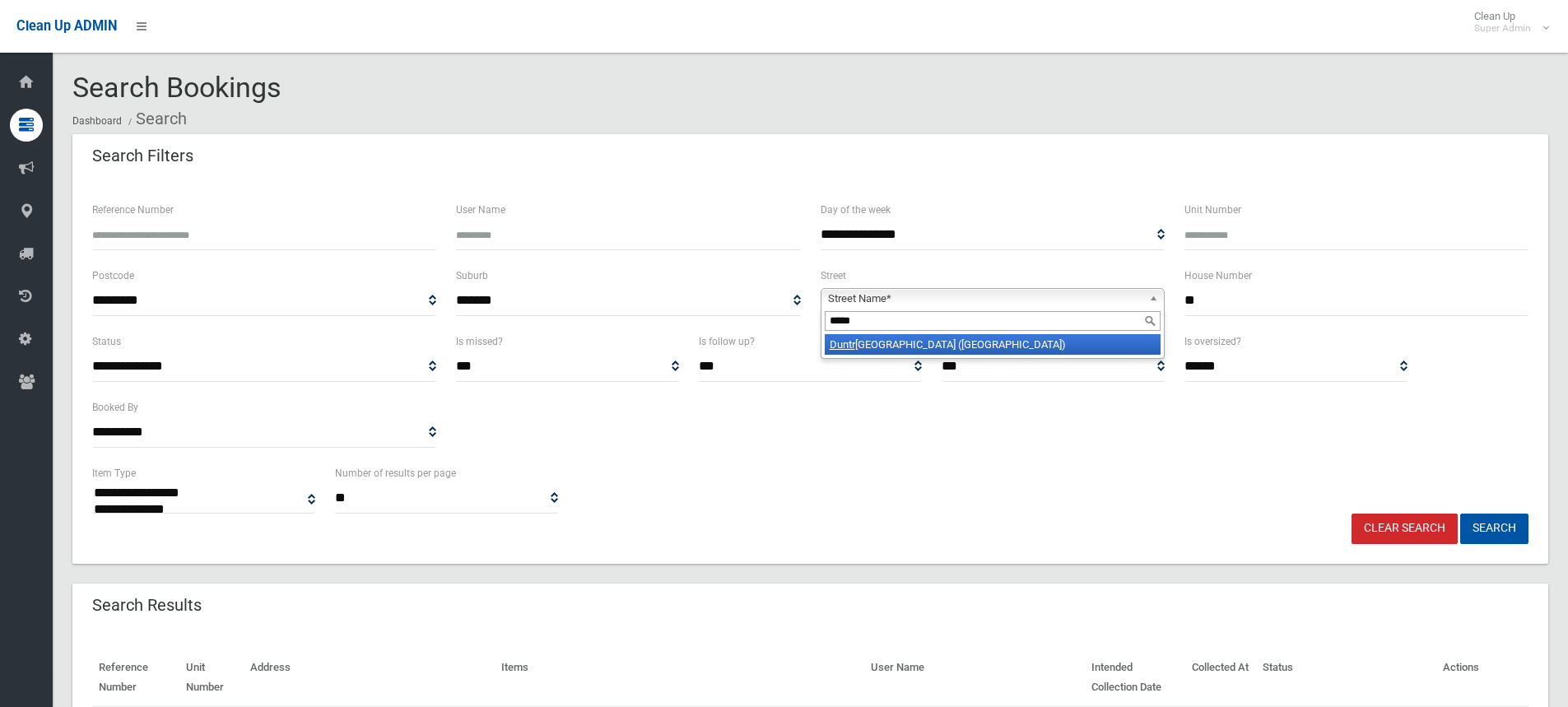
type input "*****"
click at [923, 344] on li "Duntr oon Street (HURLSTONE PARK 2193)" at bounding box center [993, 344] width 336 height 21
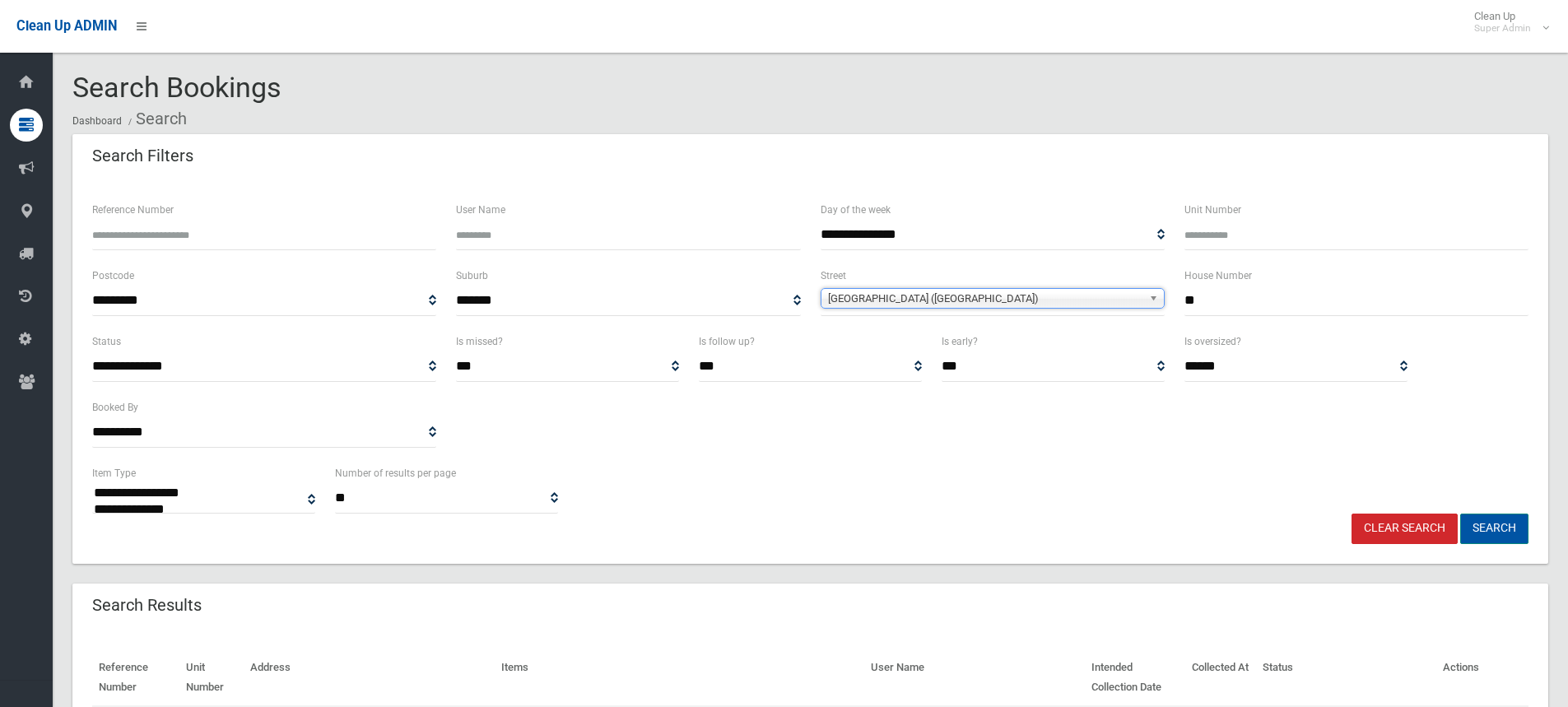
click at [1504, 520] on button "Search" at bounding box center [1495, 528] width 68 height 30
select select
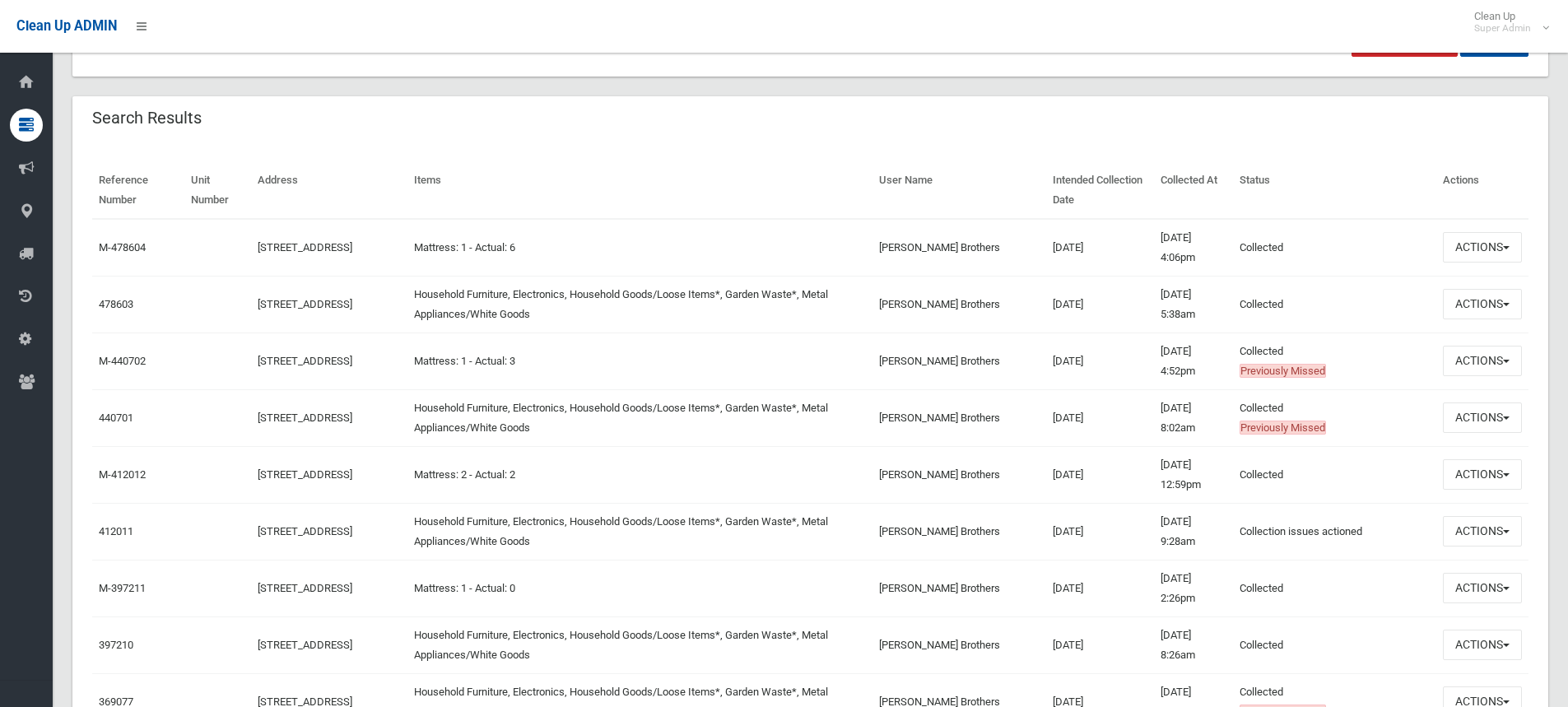
scroll to position [494, 0]
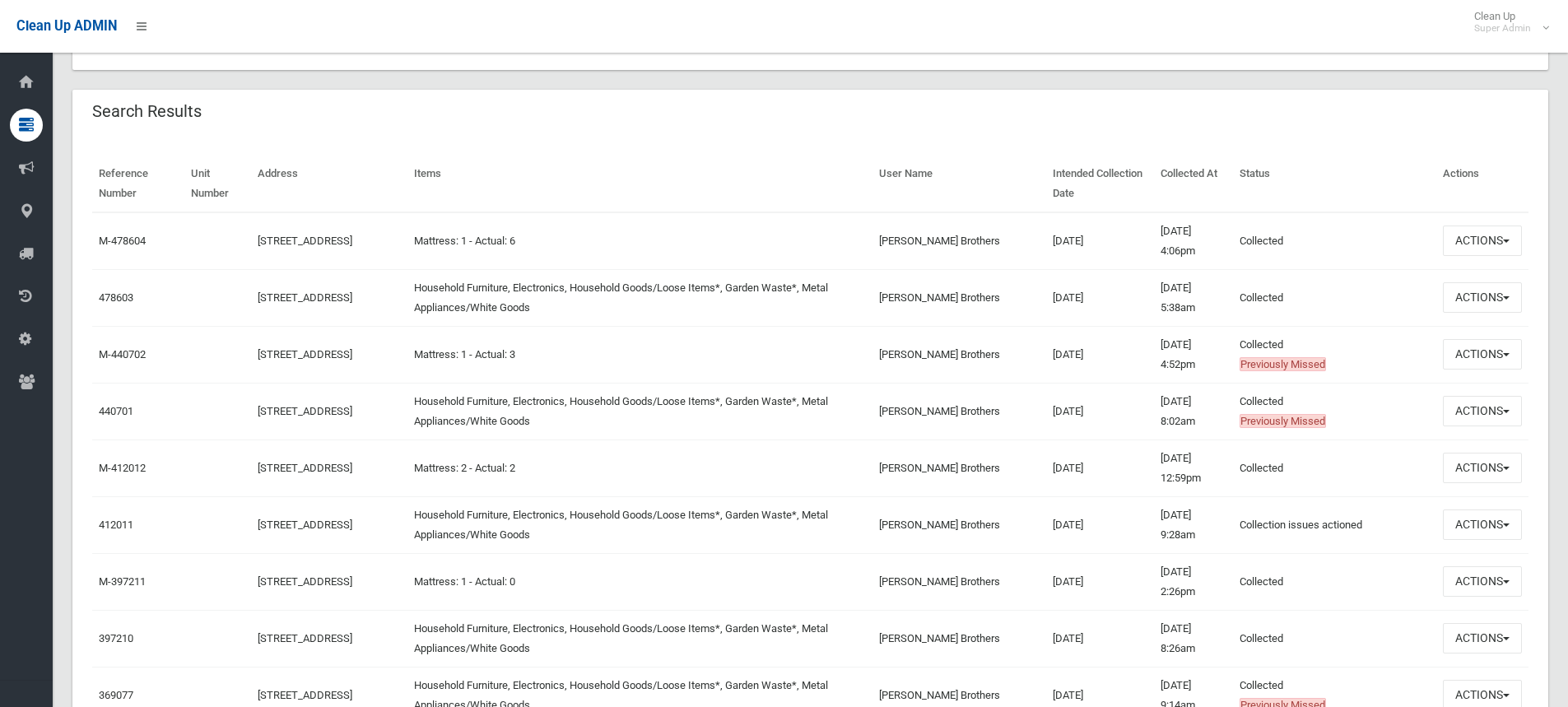
click at [1473, 280] on td "Actions View Booking Edit Booking Clone Booking Add Booking Images Resend Confi…" at bounding box center [1482, 298] width 92 height 57
click at [1479, 296] on button "Actions" at bounding box center [1482, 297] width 79 height 30
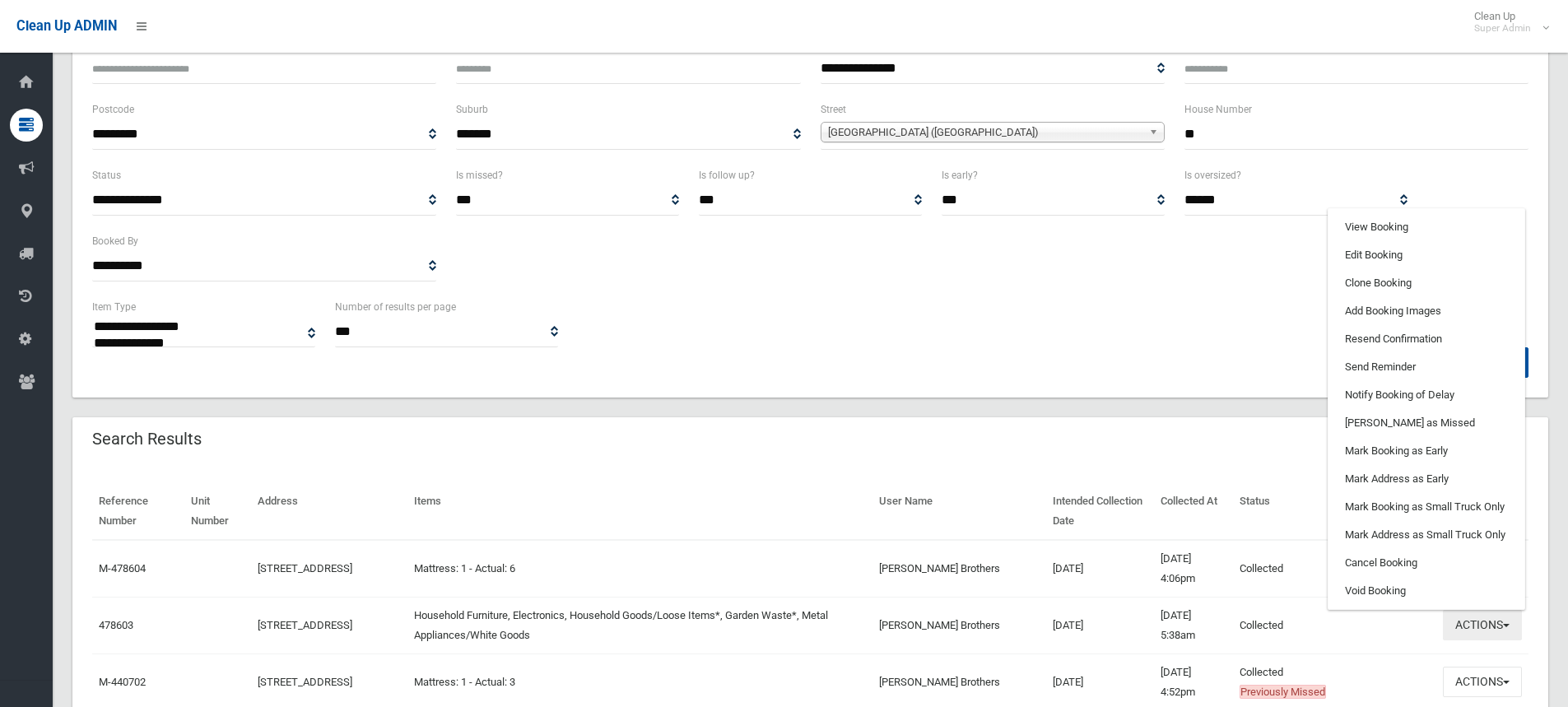
scroll to position [165, 0]
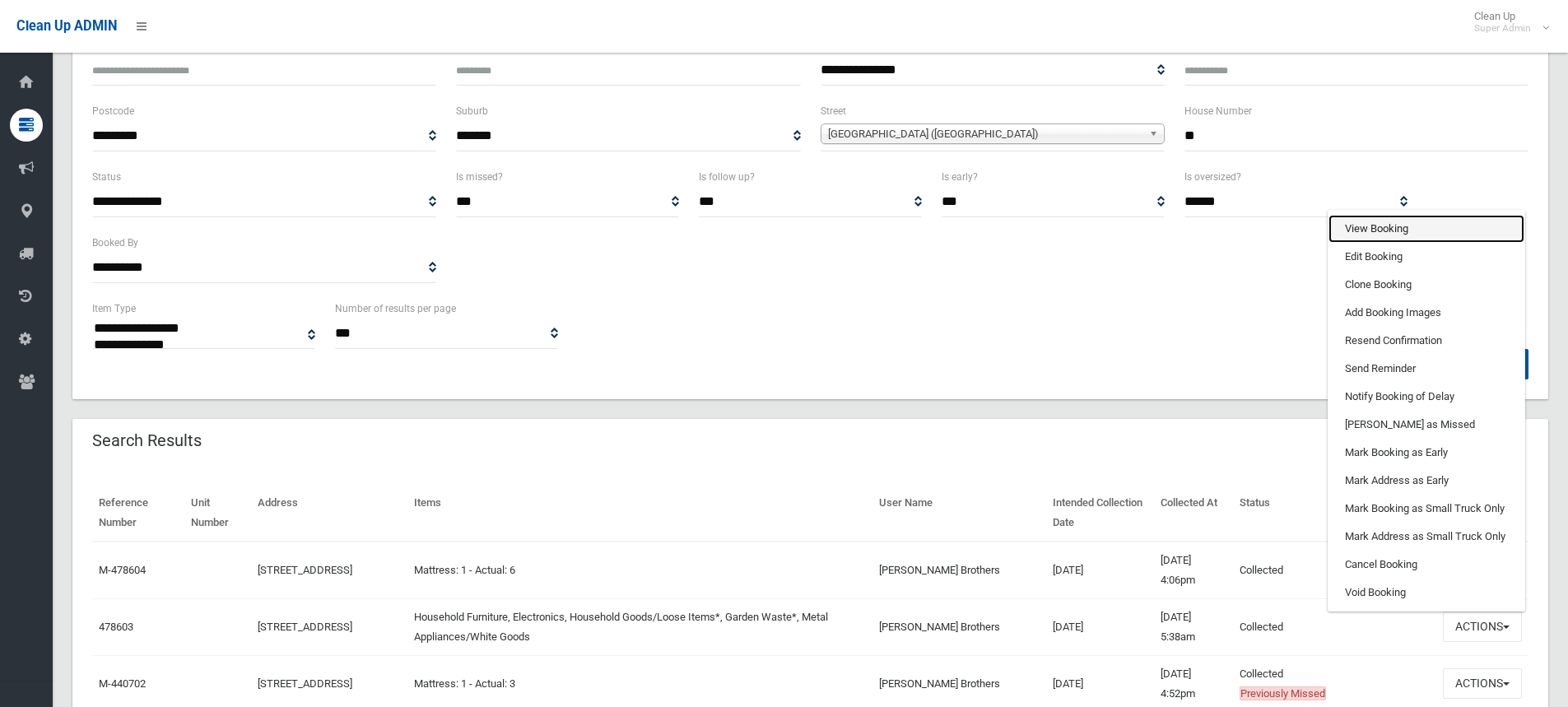
click at [1375, 231] on link "View Booking" at bounding box center [1426, 229] width 196 height 28
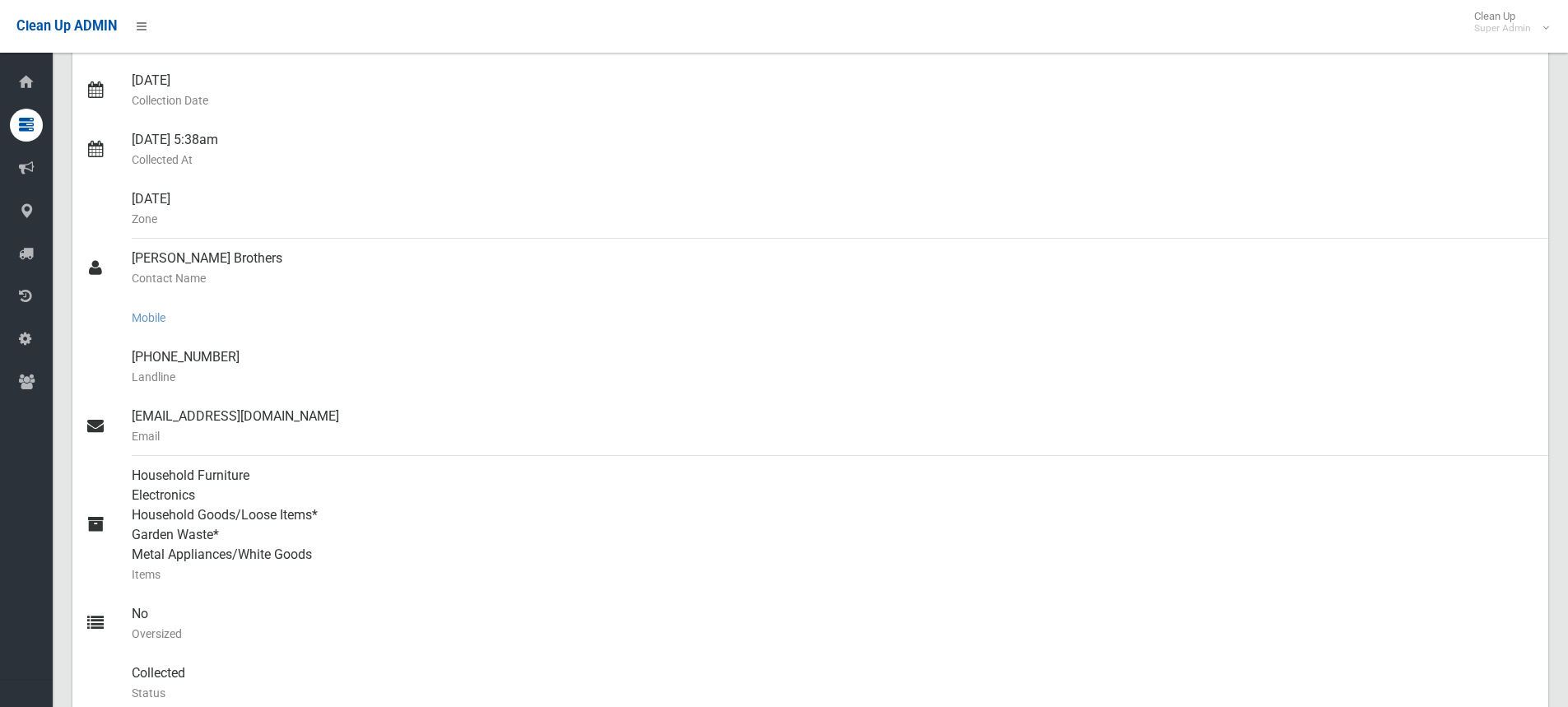
scroll to position [329, 0]
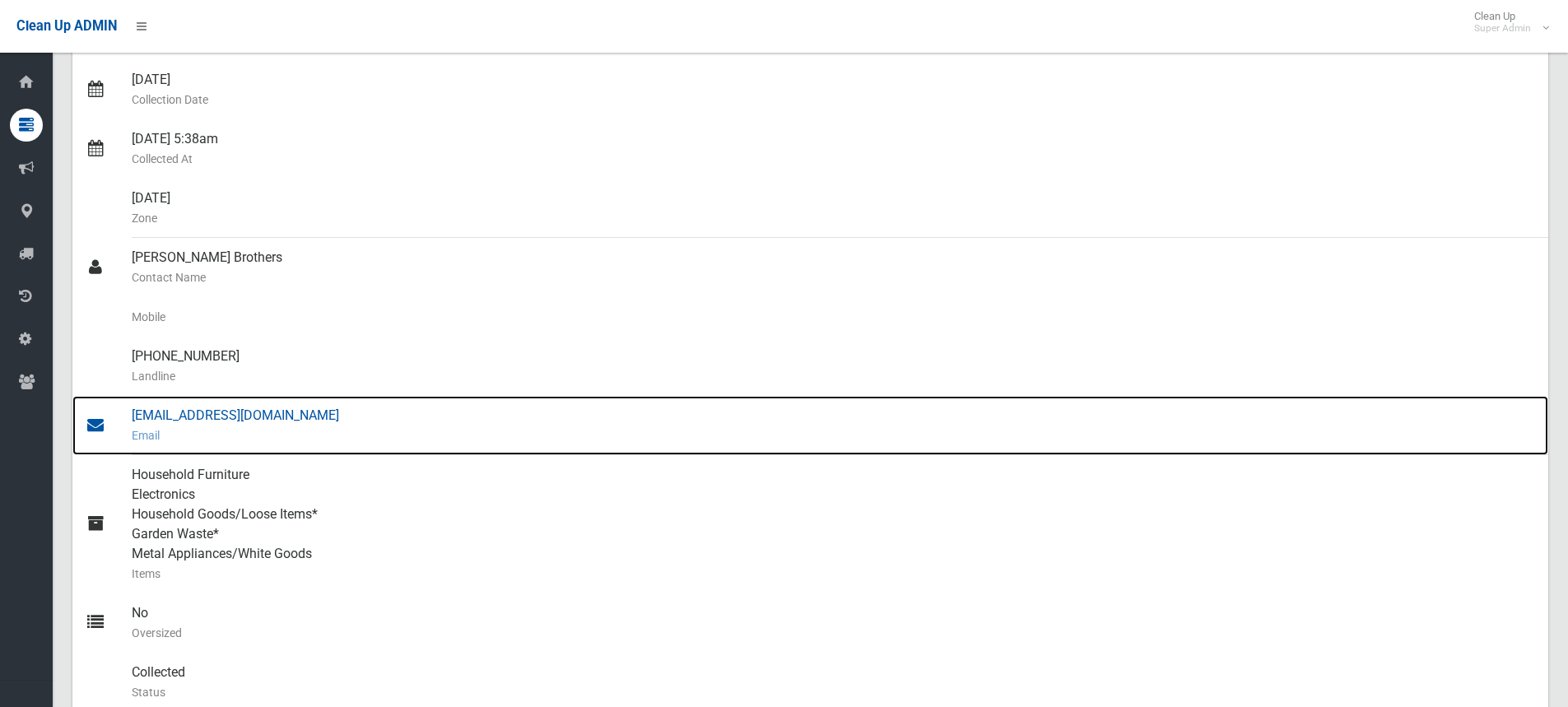
click at [203, 421] on div "[EMAIL_ADDRESS][DOMAIN_NAME] Email" at bounding box center [833, 425] width 1404 height 60
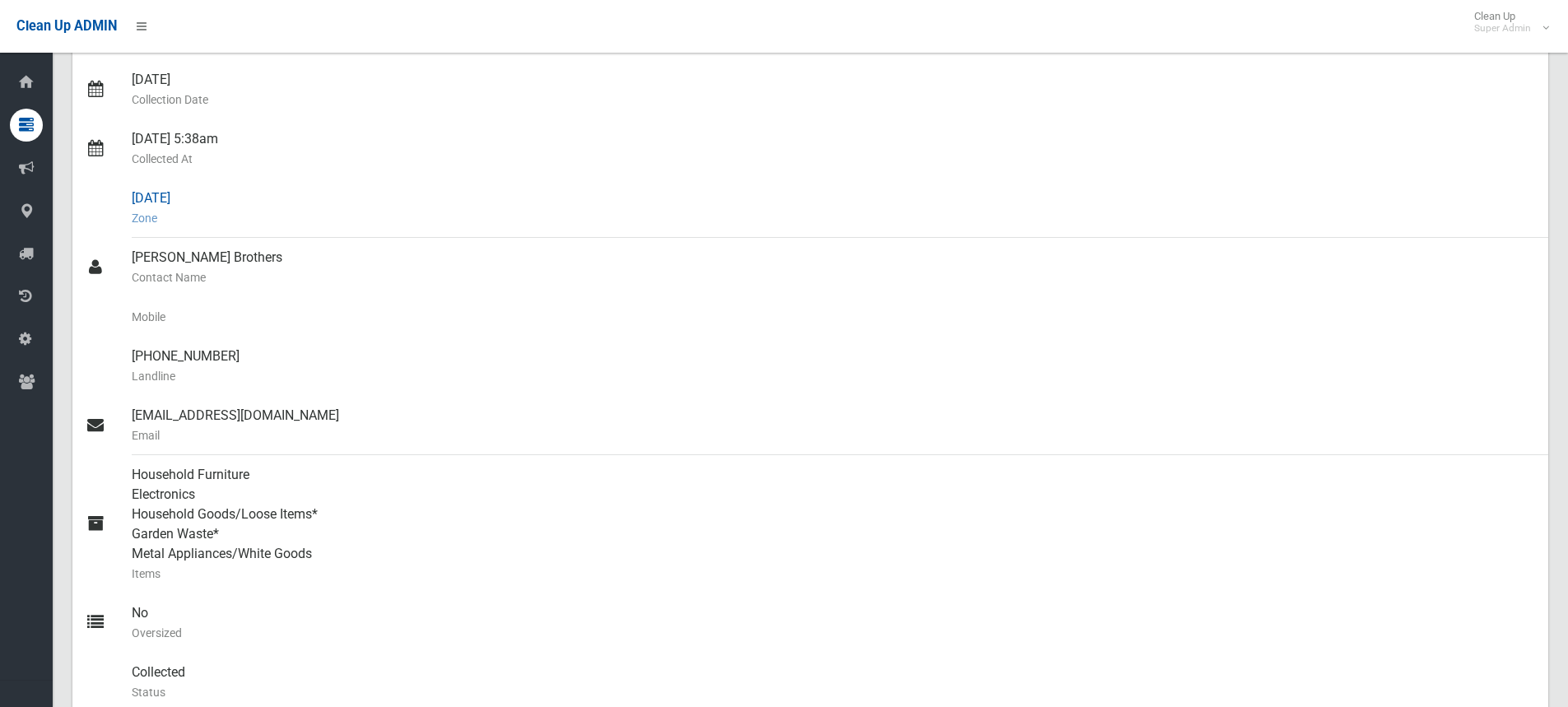
scroll to position [0, 0]
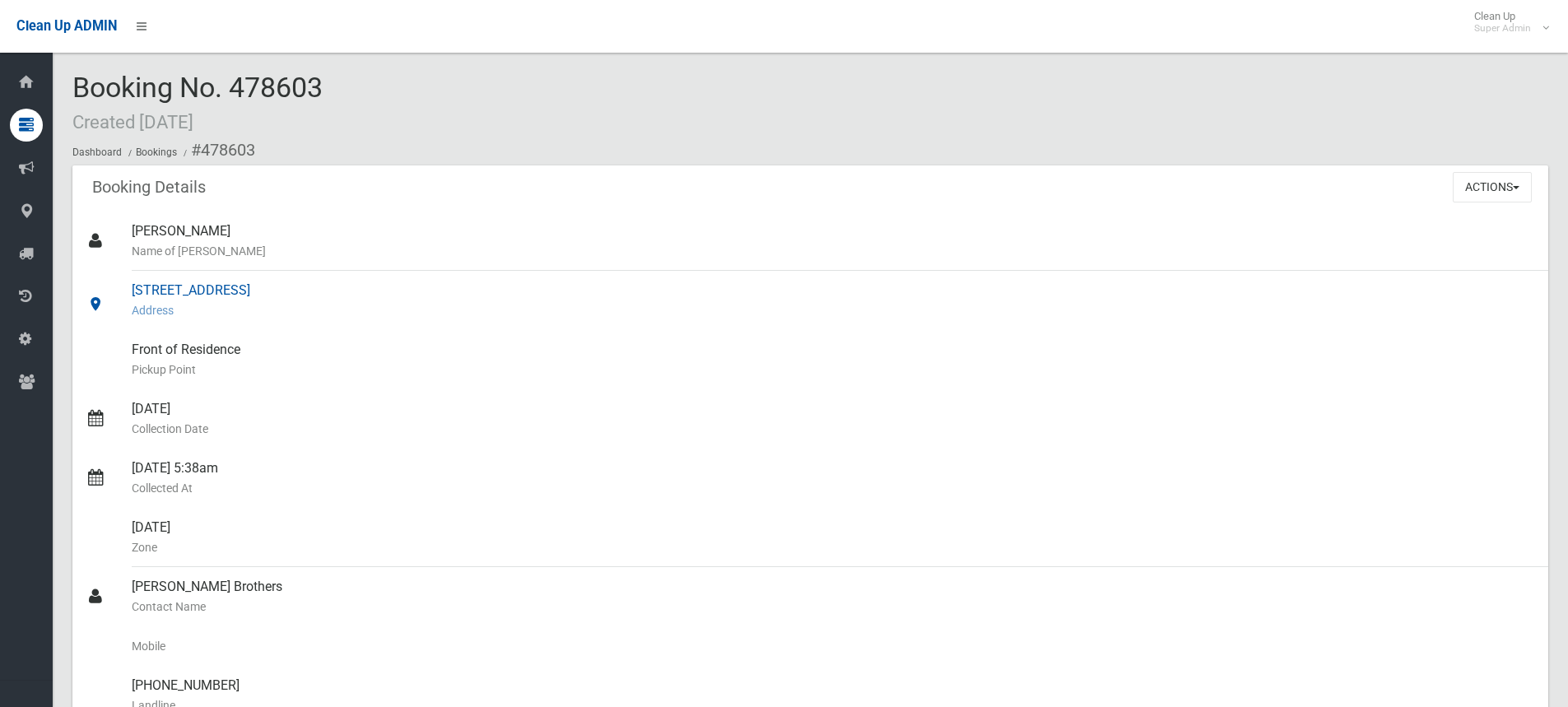
drag, startPoint x: 135, startPoint y: 285, endPoint x: 356, endPoint y: 289, distance: 221.0
click at [356, 289] on div "[STREET_ADDRESS] Address" at bounding box center [833, 300] width 1404 height 60
copy div "[STREET_ADDRESS], [GEOGRAPHIC_DATA]"
